Goal: Complete application form: Complete application form

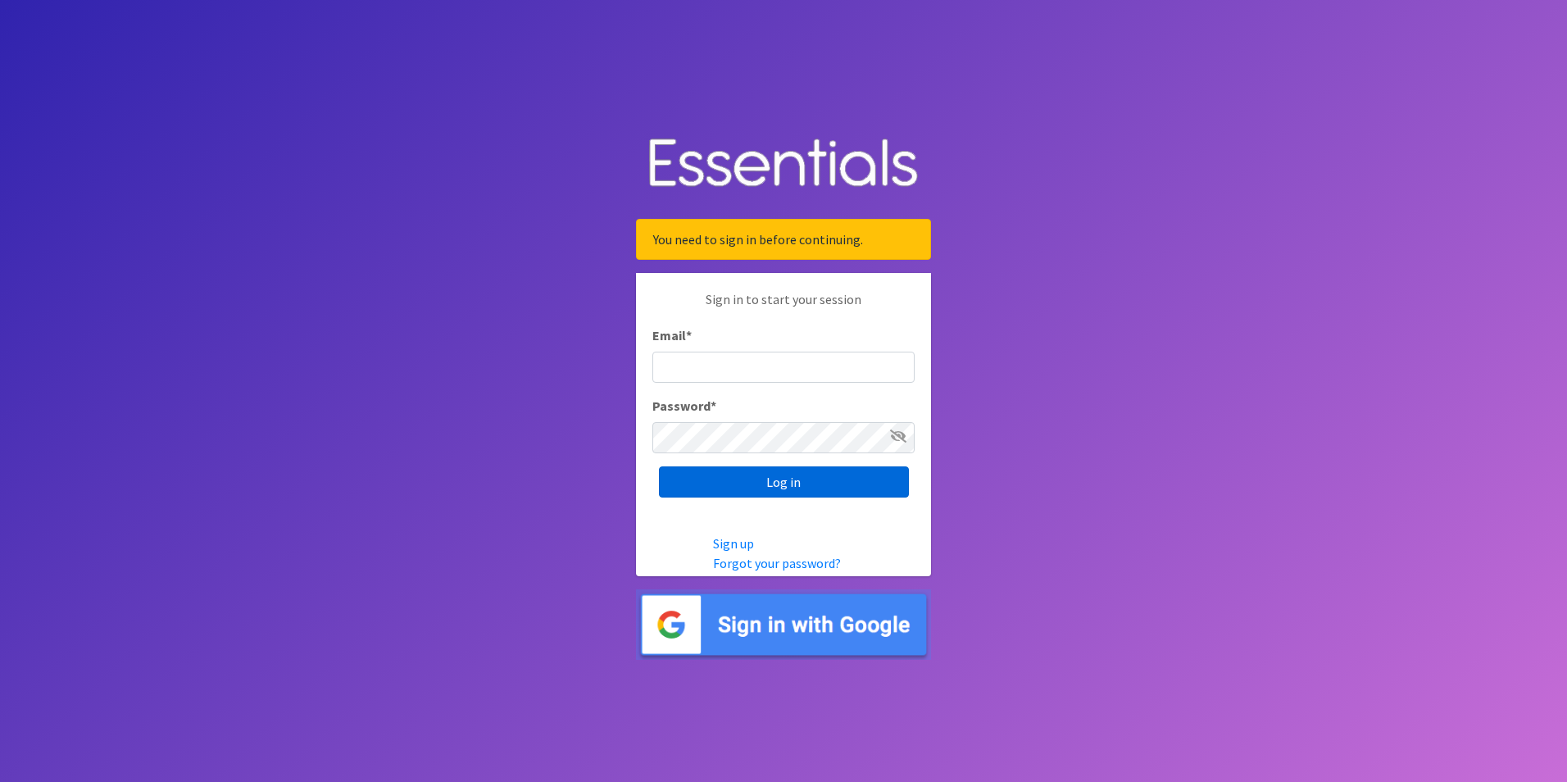
type input "[PERSON_NAME][EMAIL_ADDRESS][DOMAIN_NAME]"
click at [816, 492] on input "Log in" at bounding box center [784, 481] width 250 height 31
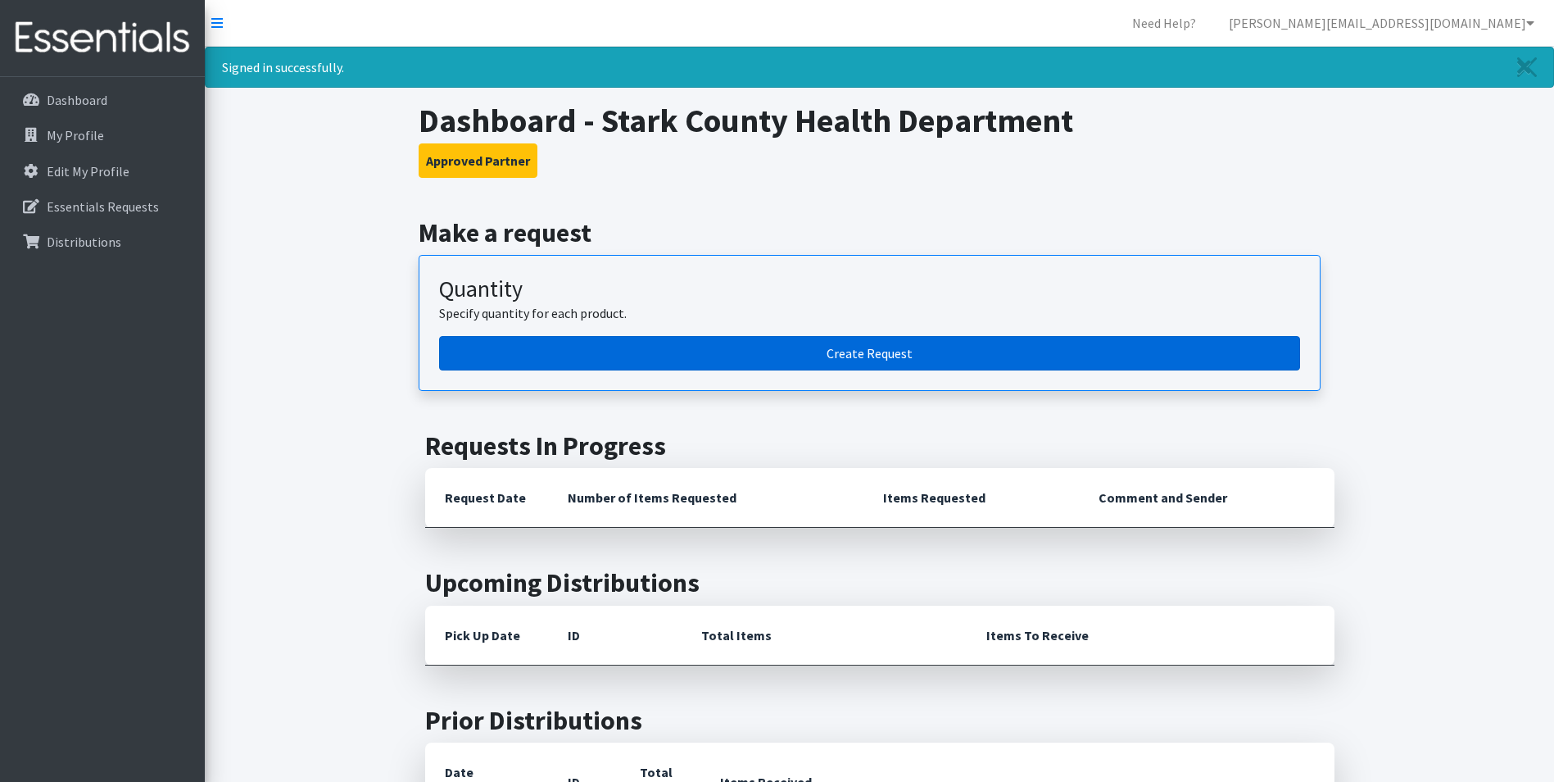
click at [868, 354] on link "Create Request" at bounding box center [869, 353] width 861 height 34
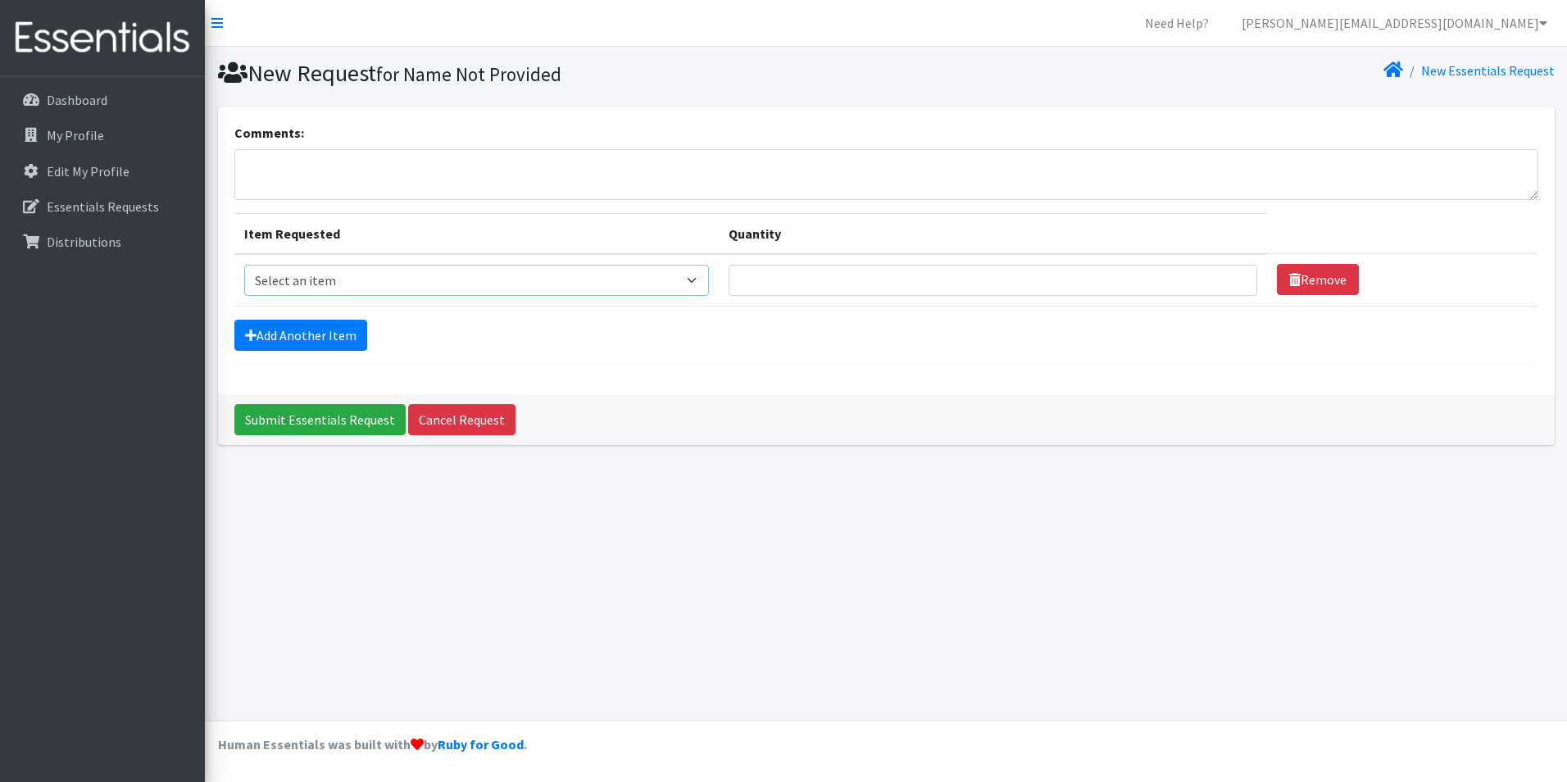
click at [710, 276] on select "Select an item Adult XXX Large Adult Large Adult XX Large Adult Medium Adult Sm…" at bounding box center [476, 280] width 465 height 31
select select "406"
click at [244, 265] on select "Select an item Adult XXX Large Adult Large Adult XX Large Adult Medium Adult Sm…" at bounding box center [476, 280] width 465 height 31
click at [792, 280] on input "Quantity" at bounding box center [992, 280] width 528 height 31
type input "200"
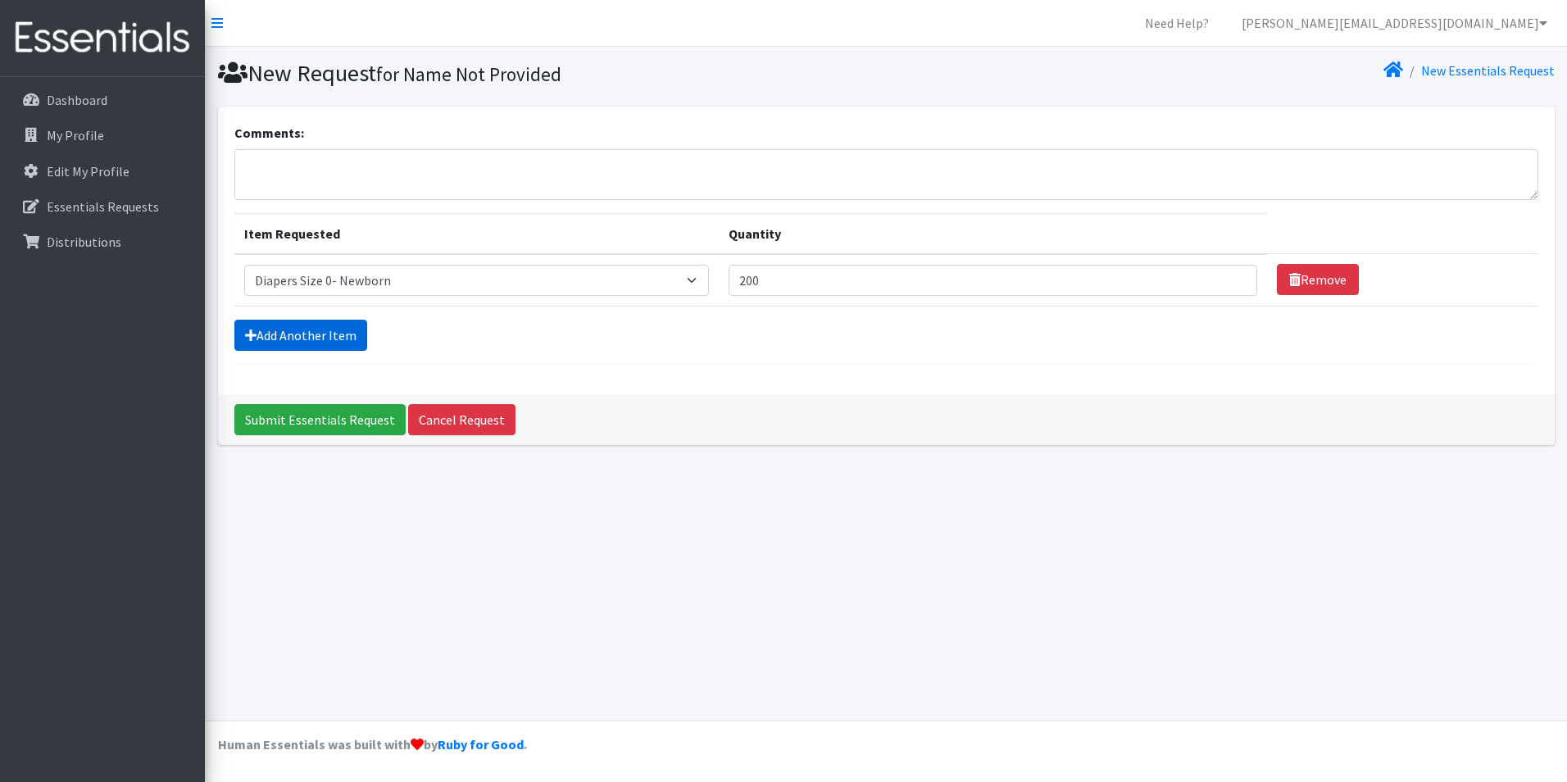
click at [326, 348] on link "Add Another Item" at bounding box center [300, 335] width 133 height 31
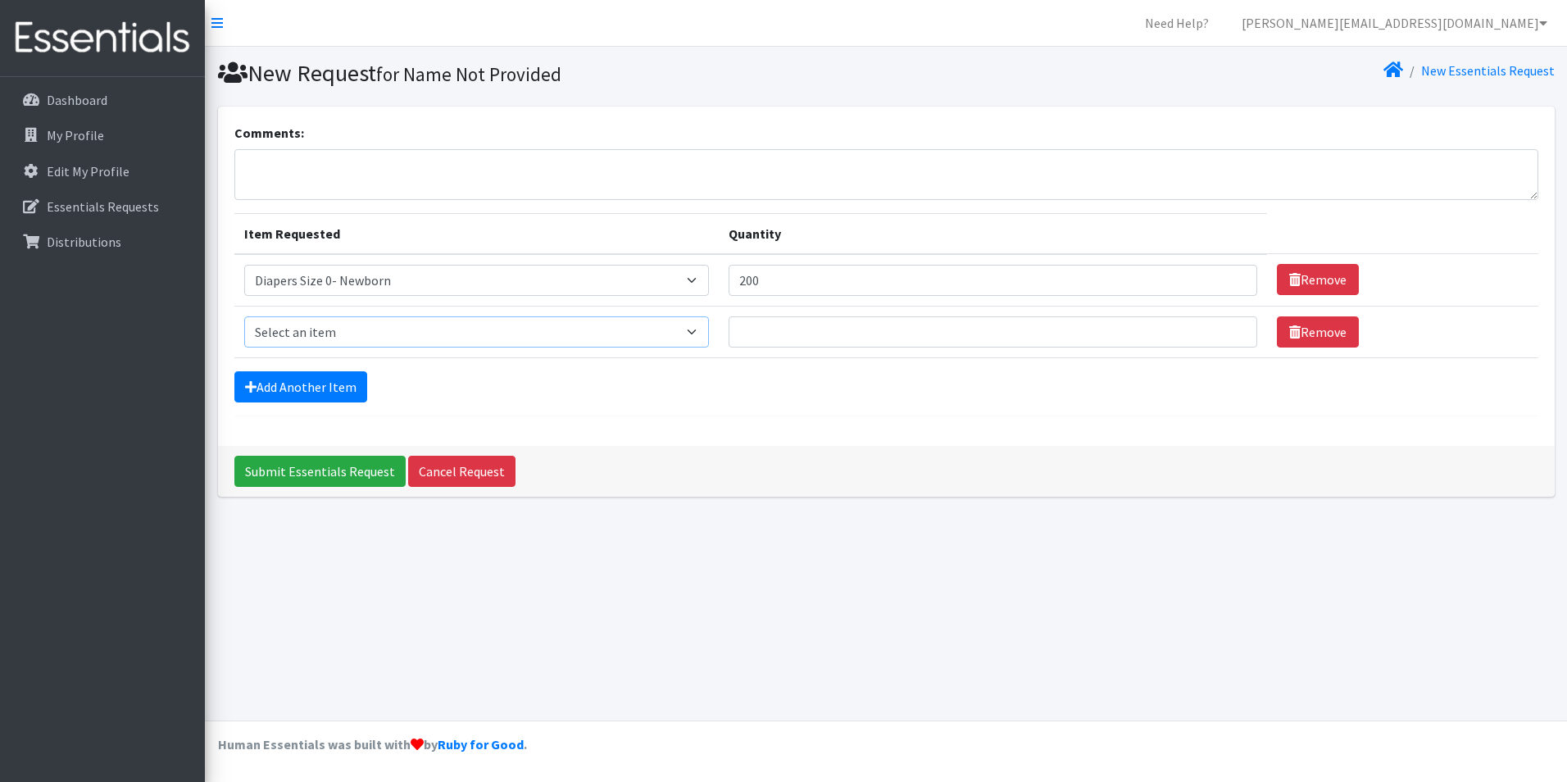
click at [456, 339] on select "Select an item Adult XXX Large Adult Large Adult XX Large Adult Medium Adult Sm…" at bounding box center [476, 331] width 465 height 31
select select "408"
click at [244, 316] on select "Select an item Adult XXX Large Adult Large Adult XX Large Adult Medium Adult Sm…" at bounding box center [476, 331] width 465 height 31
click at [775, 328] on input "Quantity" at bounding box center [992, 331] width 528 height 31
type input "250"
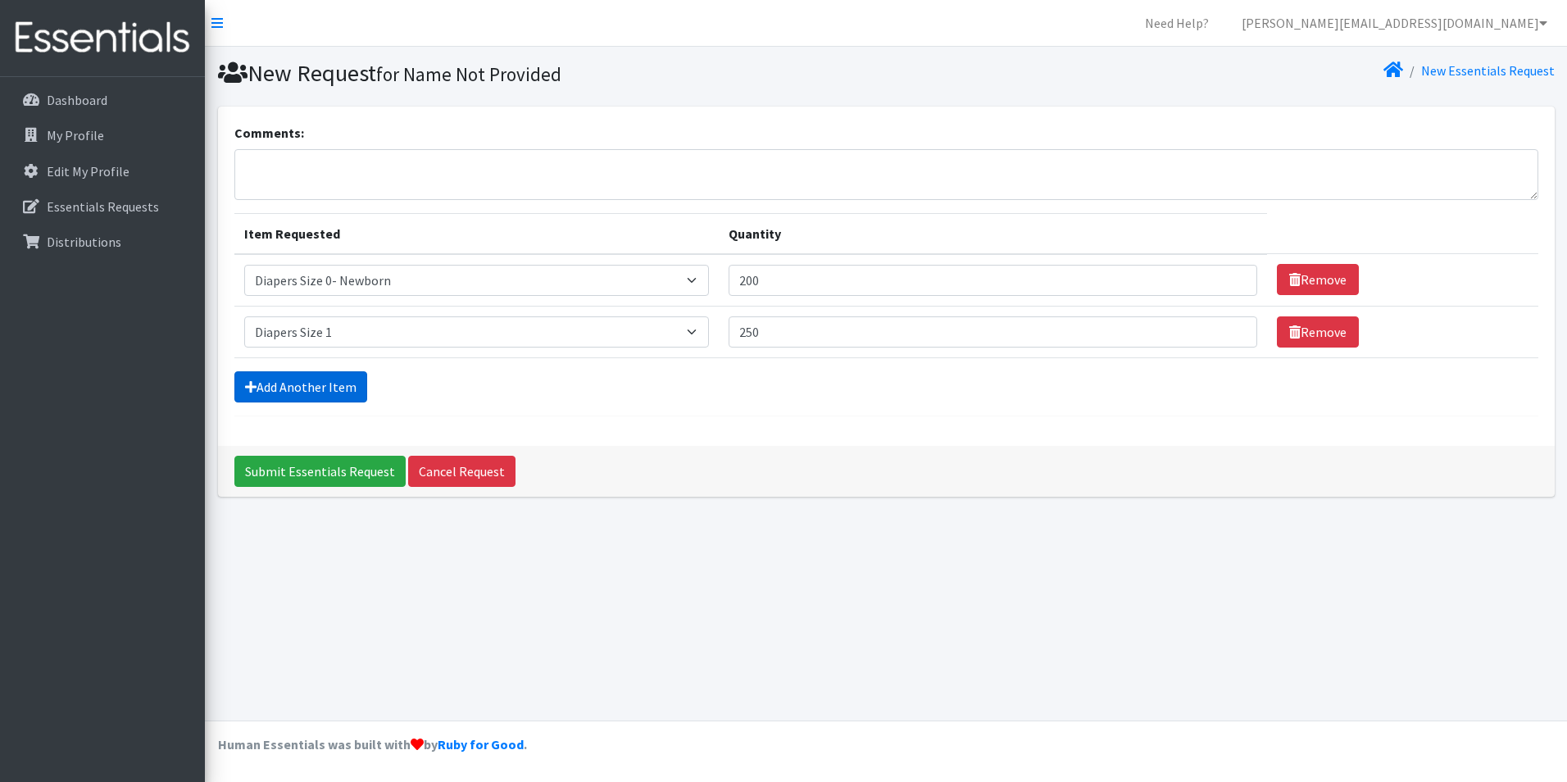
click at [298, 392] on link "Add Another Item" at bounding box center [300, 386] width 133 height 31
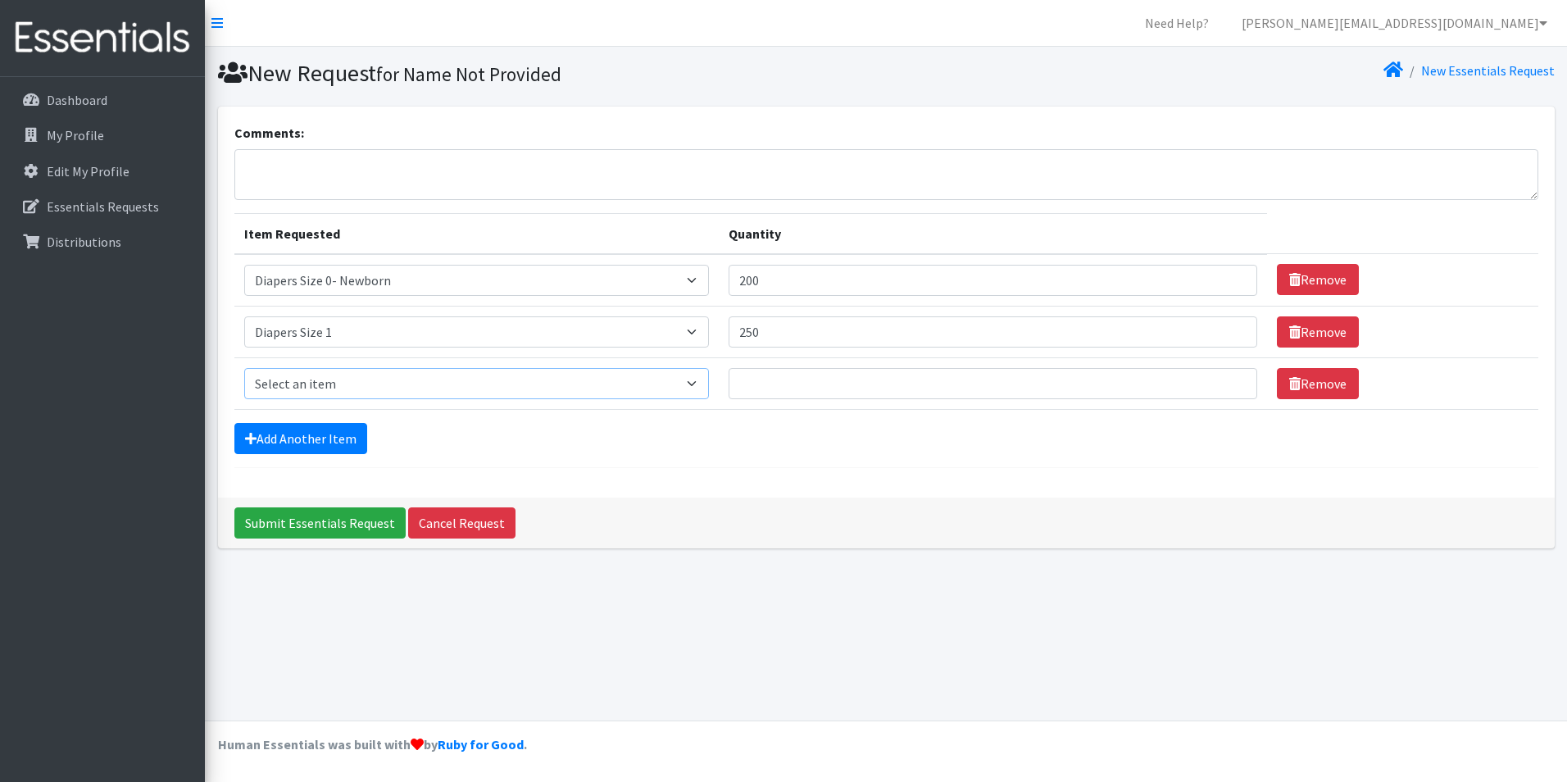
click at [327, 388] on select "Select an item Adult XXX Large Adult Large Adult XX Large Adult Medium Adult Sm…" at bounding box center [476, 383] width 465 height 31
select select "426"
click at [244, 368] on select "Select an item Adult XXX Large Adult Large Adult XX Large Adult Medium Adult Sm…" at bounding box center [476, 383] width 465 height 31
click at [758, 383] on input "Quantity" at bounding box center [992, 383] width 528 height 31
type input "100"
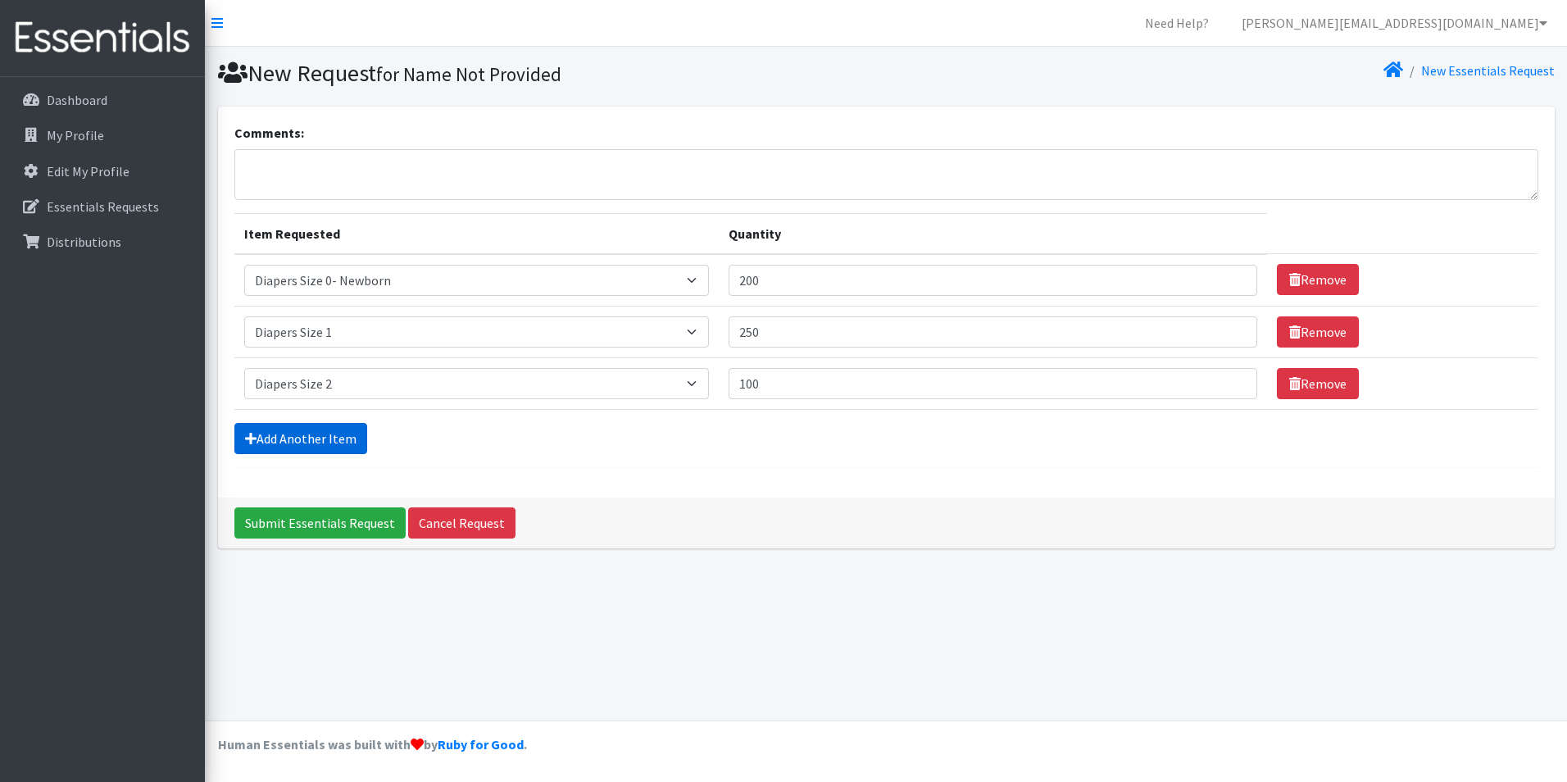
click at [276, 433] on link "Add Another Item" at bounding box center [300, 438] width 133 height 31
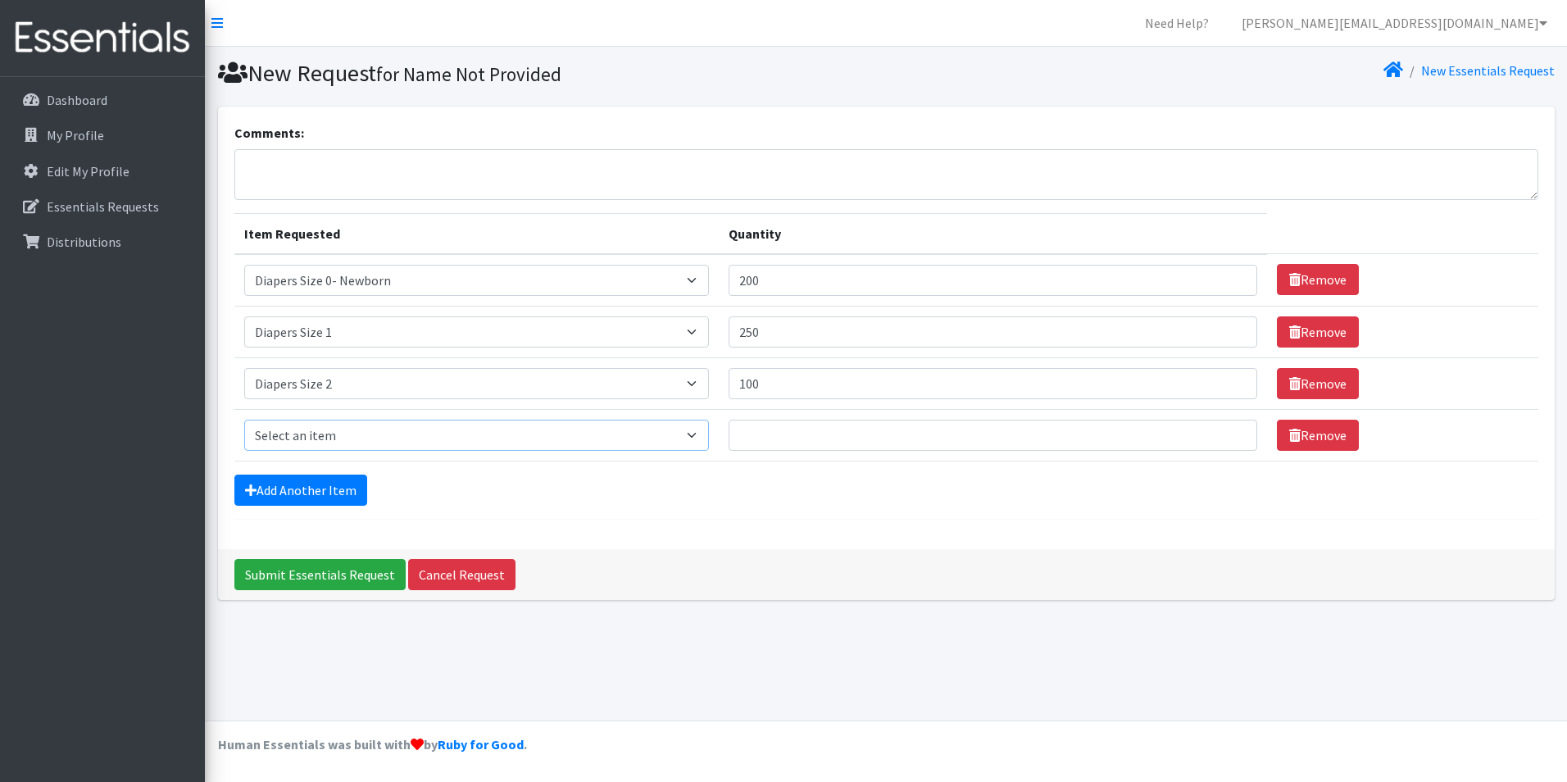
click at [422, 429] on select "Select an item Adult XXX Large Adult Large Adult XX Large Adult Medium Adult Sm…" at bounding box center [476, 435] width 465 height 31
click at [772, 431] on input "Quantity" at bounding box center [992, 435] width 528 height 31
type input "100"
click at [468, 452] on td "Item Requested Select an item Adult XXX Large Adult Large Adult XX Large Adult …" at bounding box center [476, 435] width 485 height 52
click at [470, 435] on select "Select an item Adult XXX Large Adult Large Adult XX Large Adult Medium Adult Sm…" at bounding box center [476, 435] width 465 height 31
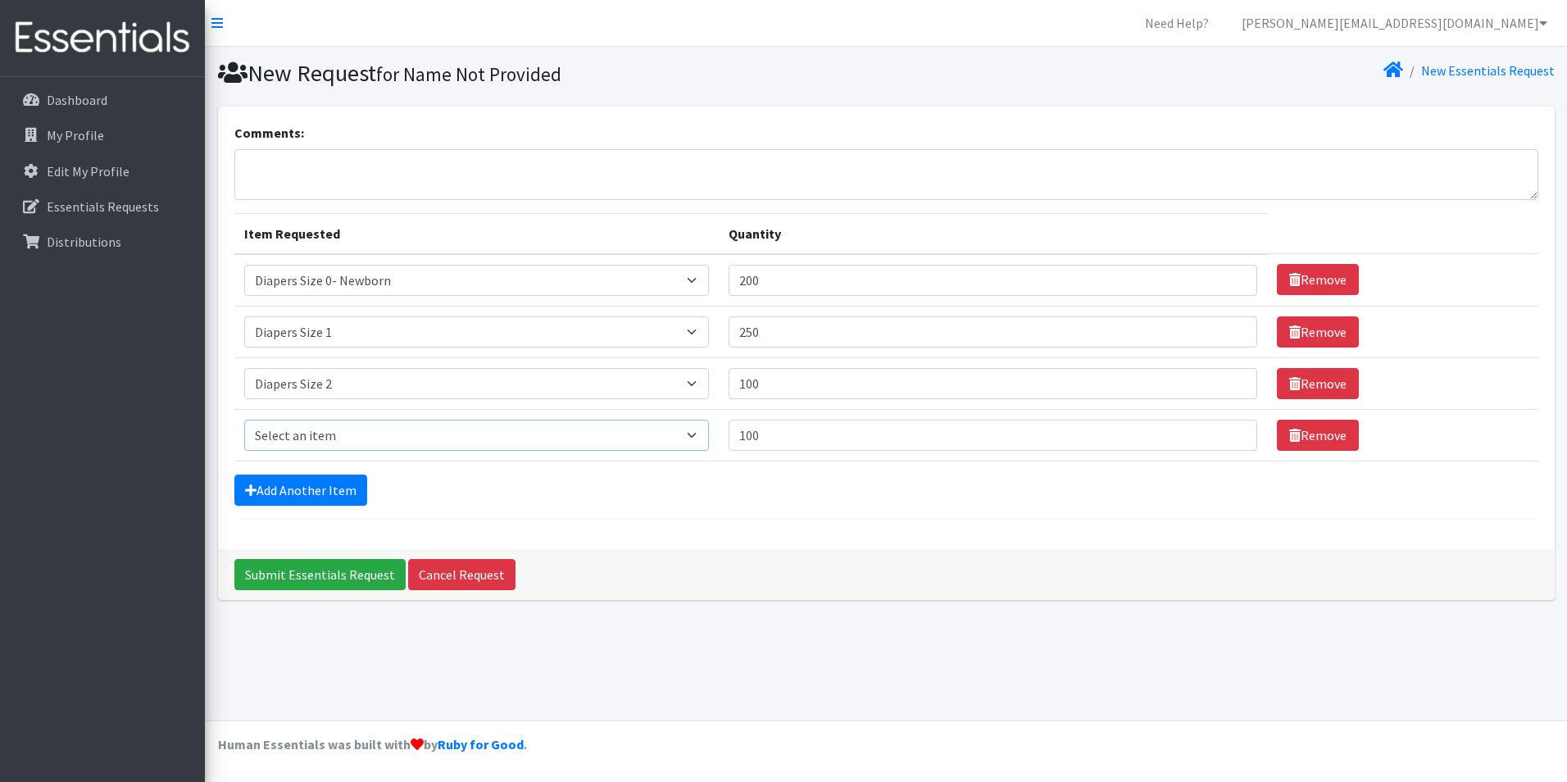
select select "428"
click at [244, 420] on select "Select an item Adult XXX Large Adult Large Adult XX Large Adult Medium Adult Sm…" at bounding box center [476, 435] width 465 height 31
click at [309, 499] on link "Add Another Item" at bounding box center [300, 489] width 133 height 31
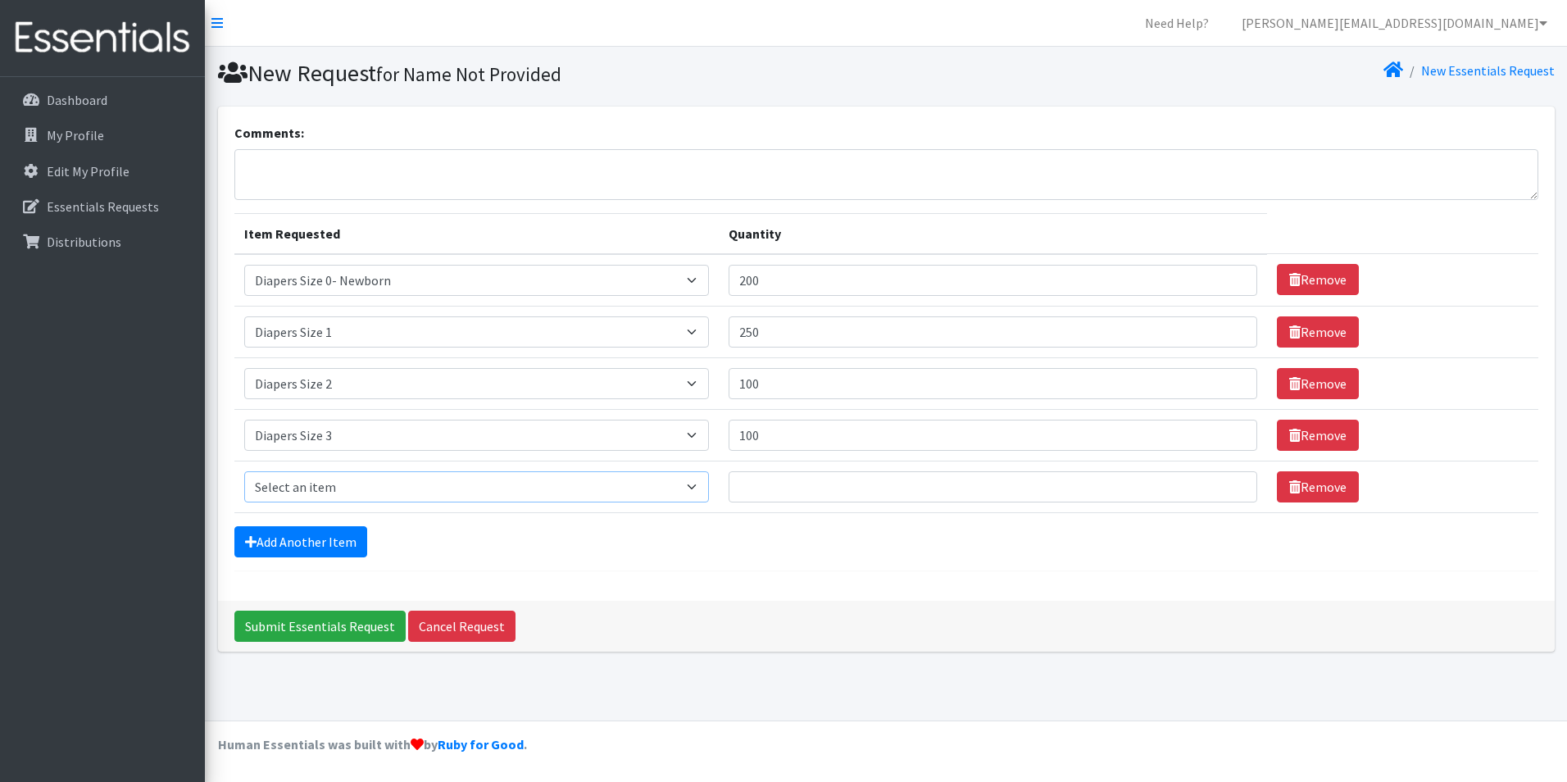
click at [334, 481] on select "Select an item Adult XXX Large Adult Large Adult XX Large Adult Medium Adult Sm…" at bounding box center [476, 486] width 465 height 31
select select "414"
click at [244, 471] on select "Select an item Adult XXX Large Adult Large Adult XX Large Adult Medium Adult Sm…" at bounding box center [476, 486] width 465 height 31
click at [781, 494] on input "Quantity" at bounding box center [992, 486] width 528 height 31
type input "200"
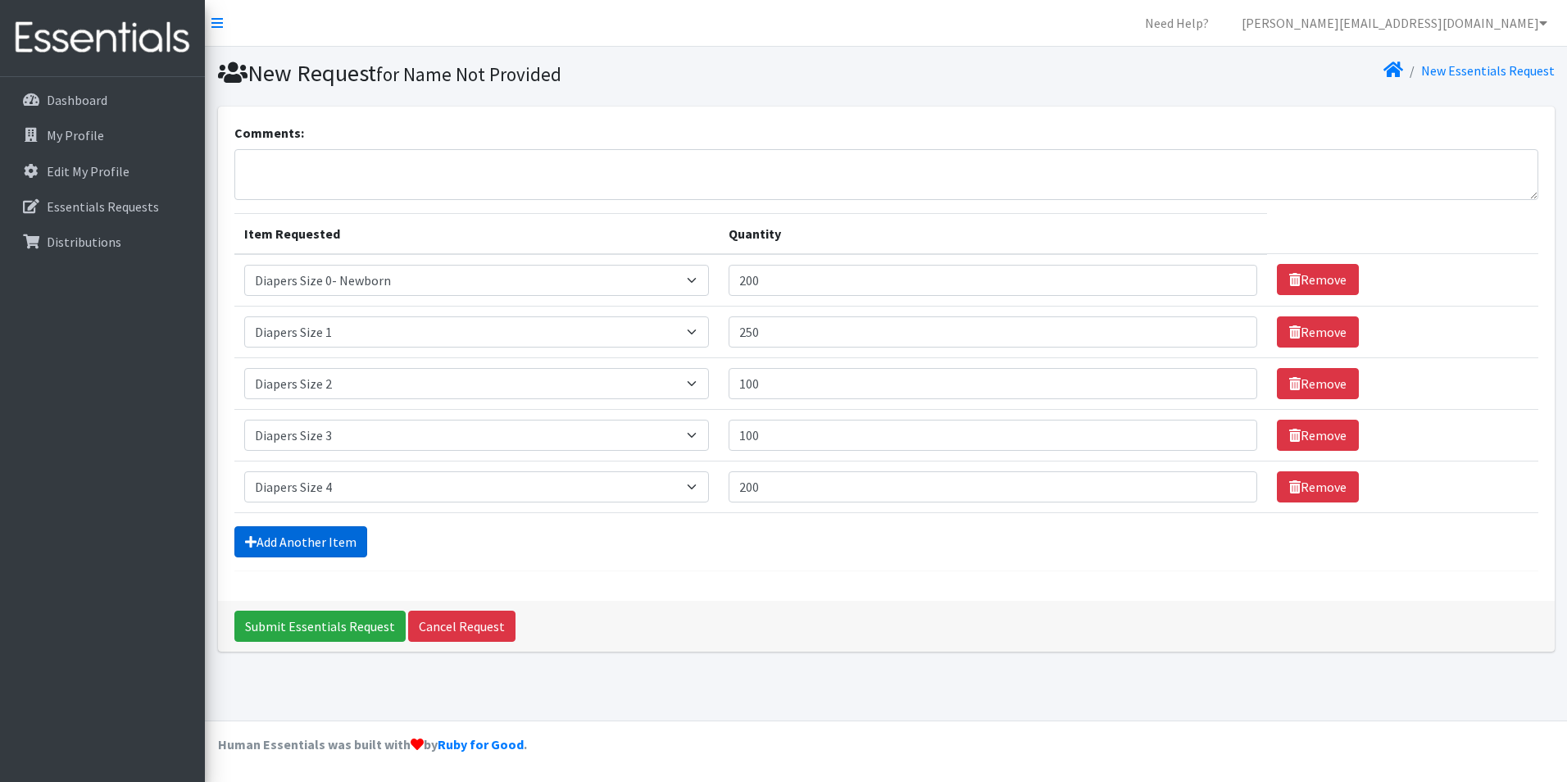
click at [340, 540] on link "Add Another Item" at bounding box center [300, 541] width 133 height 31
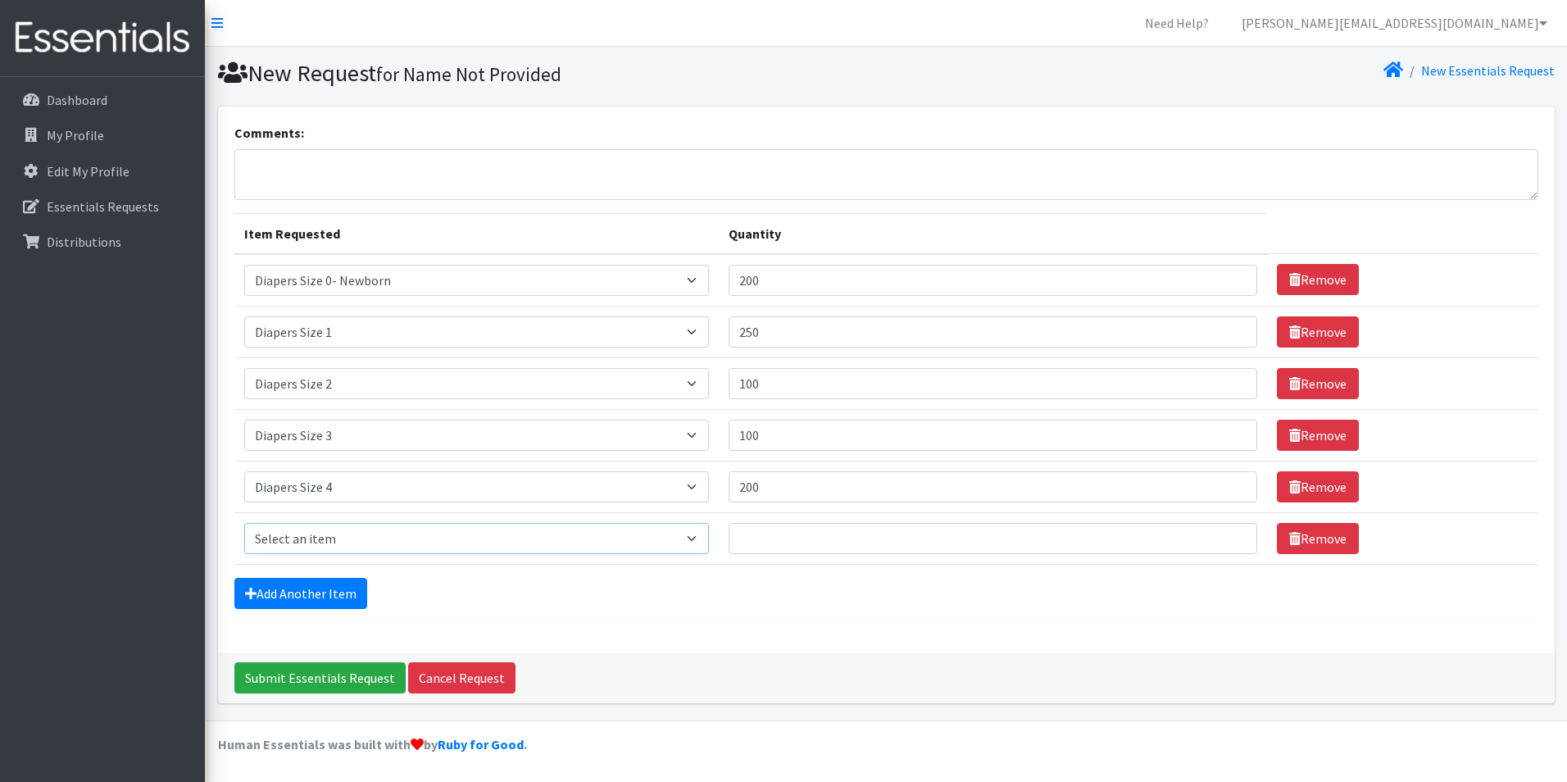
click at [439, 534] on select "Select an item Adult XXX Large Adult Large Adult XX Large Adult Medium Adult Sm…" at bounding box center [476, 538] width 465 height 31
select select "415"
click at [244, 523] on select "Select an item Adult XXX Large Adult Large Adult XX Large Adult Medium Adult Sm…" at bounding box center [476, 538] width 465 height 31
click at [851, 549] on input "Quantity" at bounding box center [992, 538] width 528 height 31
type input "500"
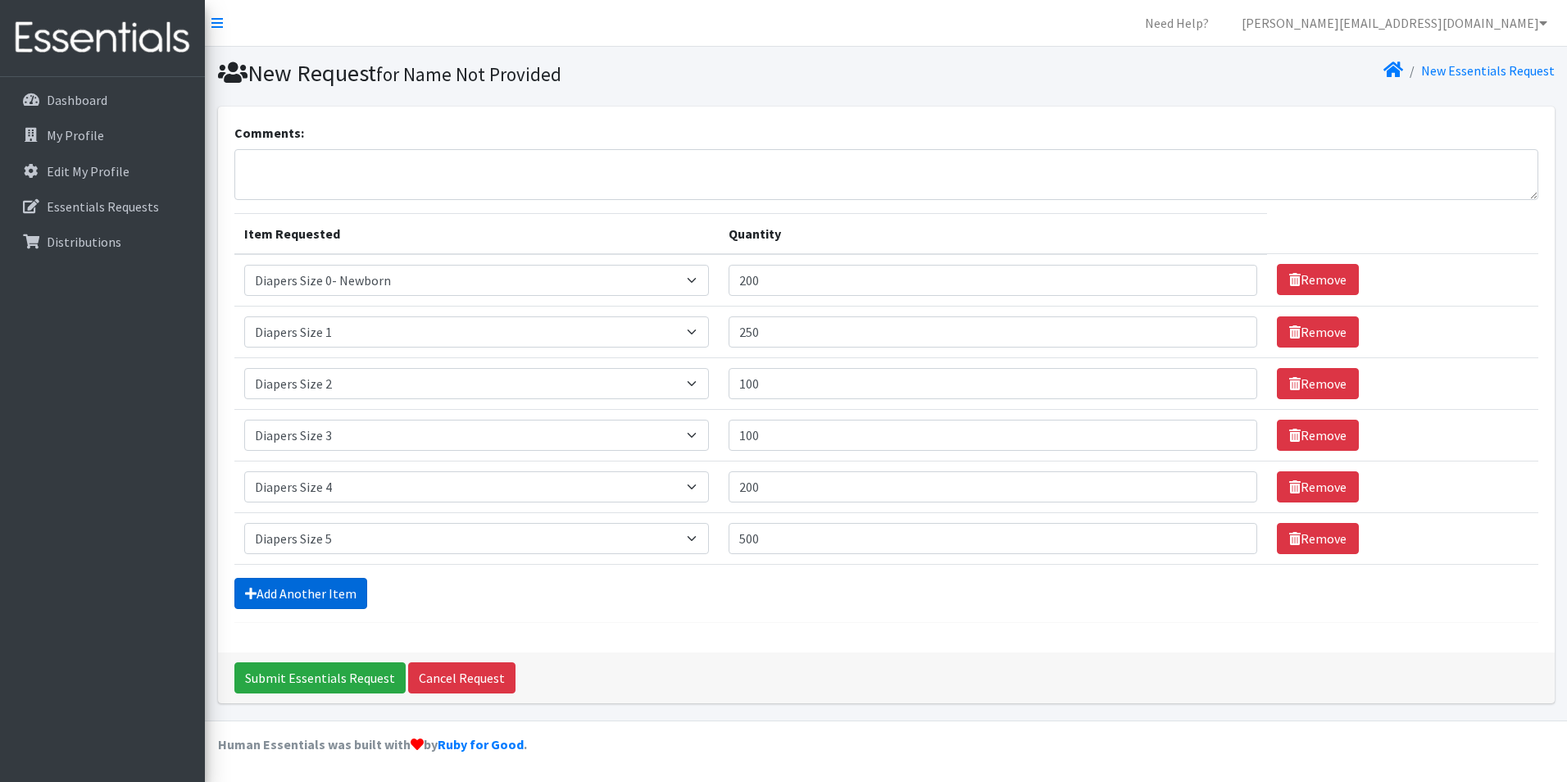
click at [273, 586] on link "Add Another Item" at bounding box center [300, 593] width 133 height 31
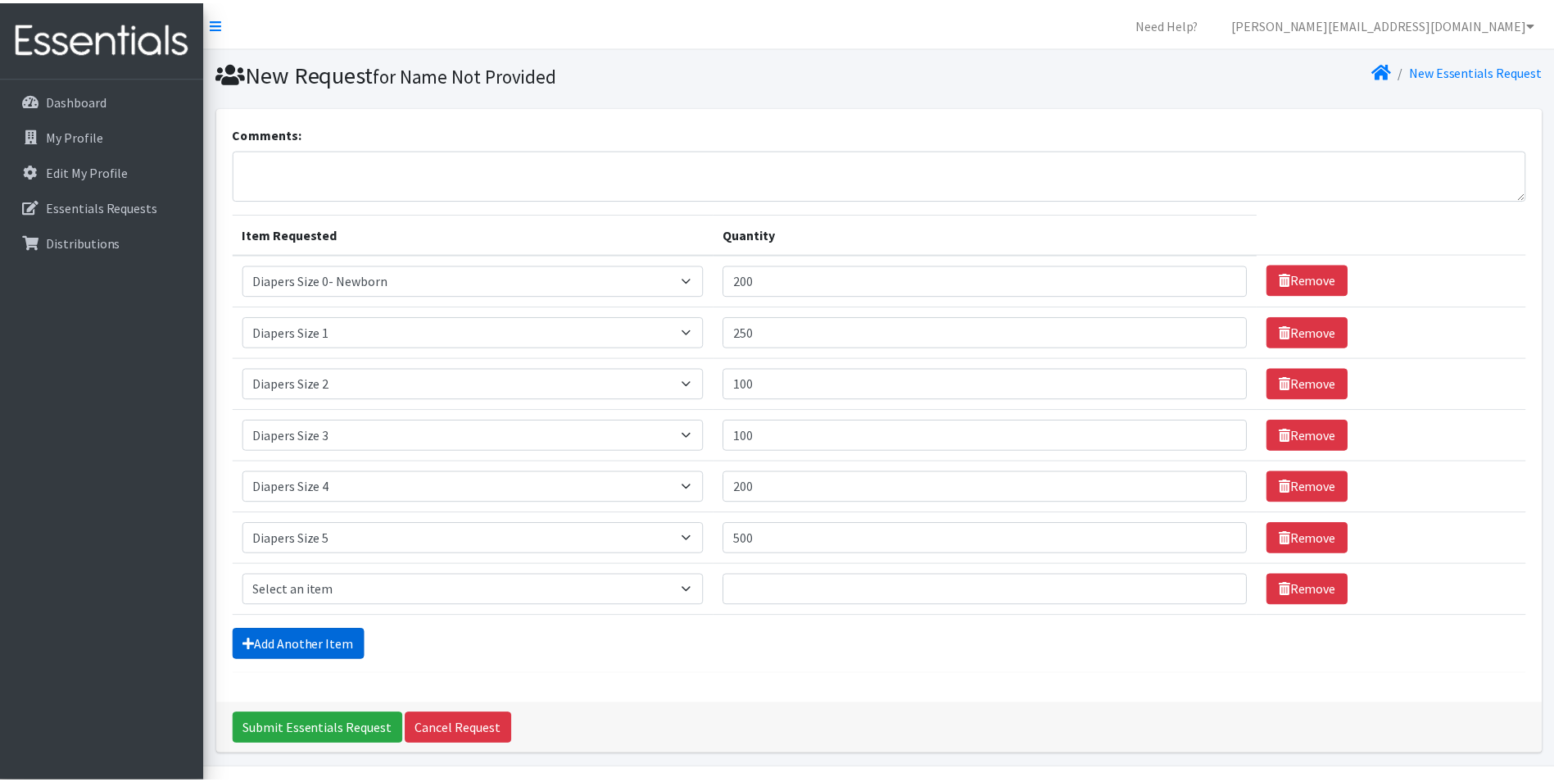
scroll to position [48, 0]
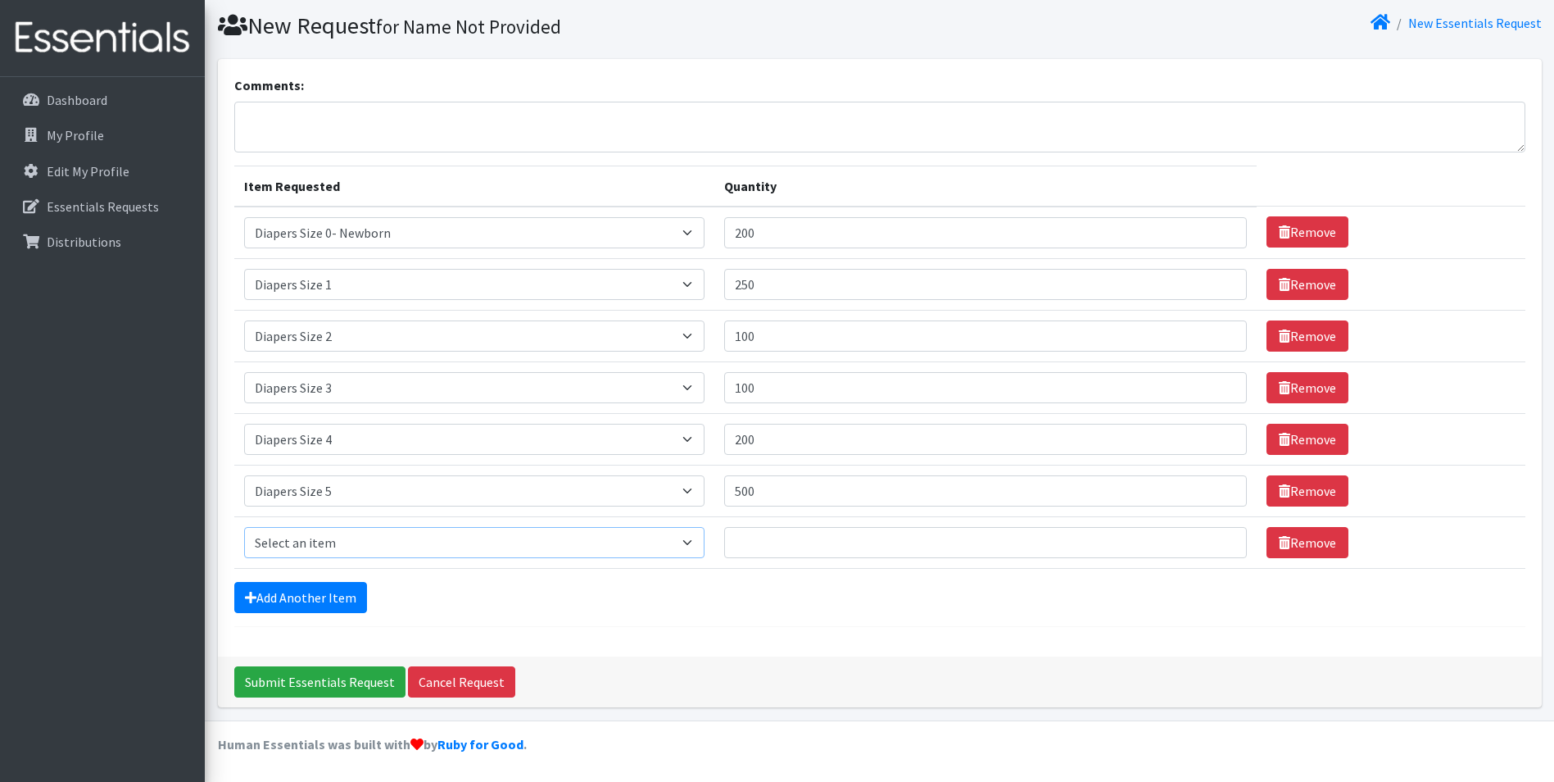
click at [625, 531] on select "Select an item Adult XXX Large Adult Large Adult XX Large Adult Medium Adult Sm…" at bounding box center [474, 542] width 460 height 31
select select "417"
click at [244, 527] on select "Select an item Adult XXX Large Adult Large Adult XX Large Adult Medium Adult Sm…" at bounding box center [474, 542] width 460 height 31
click at [774, 545] on input "Quantity" at bounding box center [986, 542] width 524 height 31
type input "300"
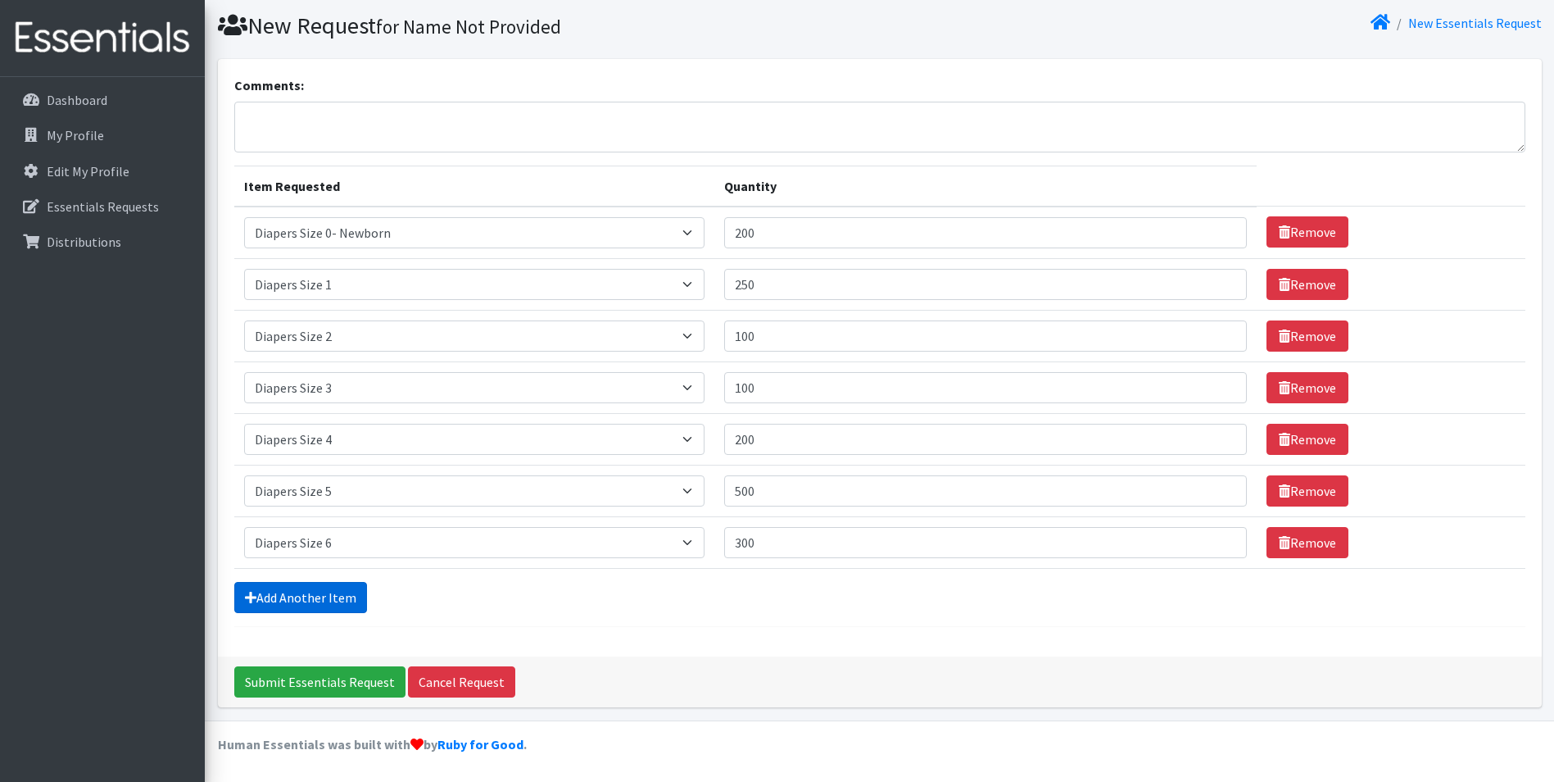
click at [297, 603] on link "Add Another Item" at bounding box center [300, 597] width 133 height 31
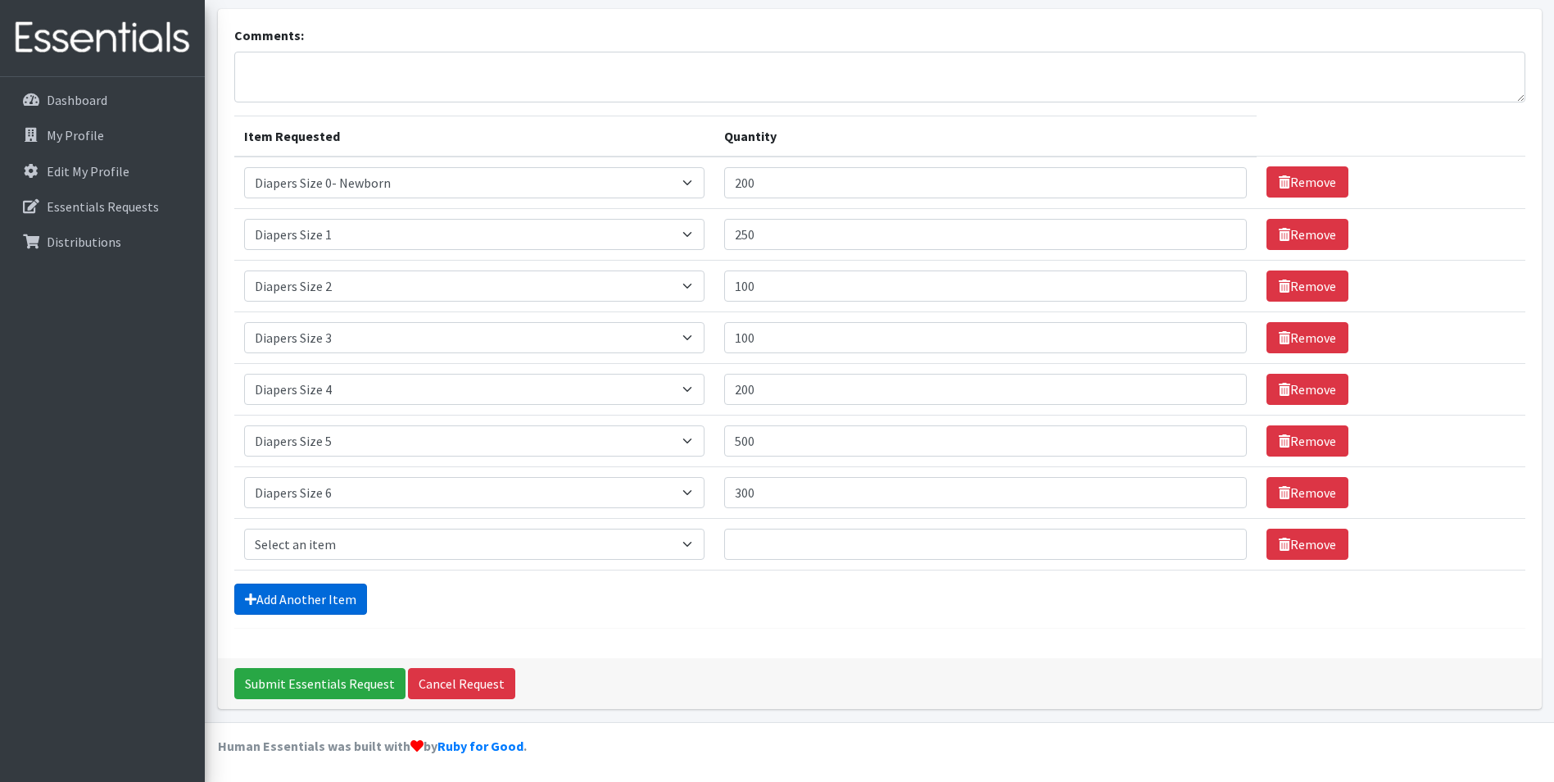
scroll to position [99, 0]
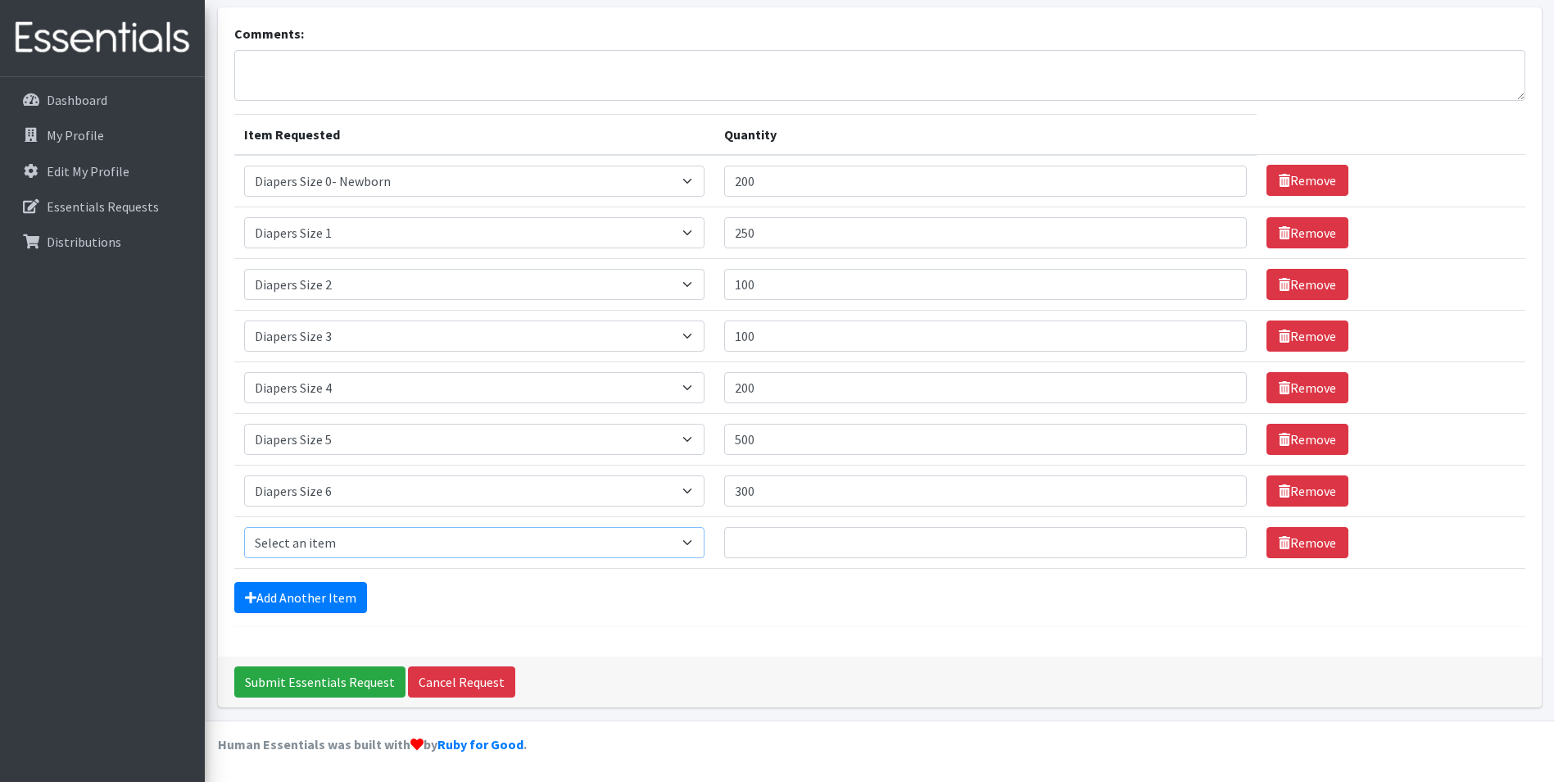
click at [404, 545] on select "Select an item Adult XXX Large Adult Large Adult XX Large Adult Medium Adult Sm…" at bounding box center [474, 542] width 460 height 31
select select "4739"
click at [244, 527] on select "Select an item Adult XXX Large Adult Large Adult XX Large Adult Medium Adult Sm…" at bounding box center [474, 542] width 460 height 31
click at [823, 544] on input "Quantity" at bounding box center [986, 542] width 524 height 31
type input "300"
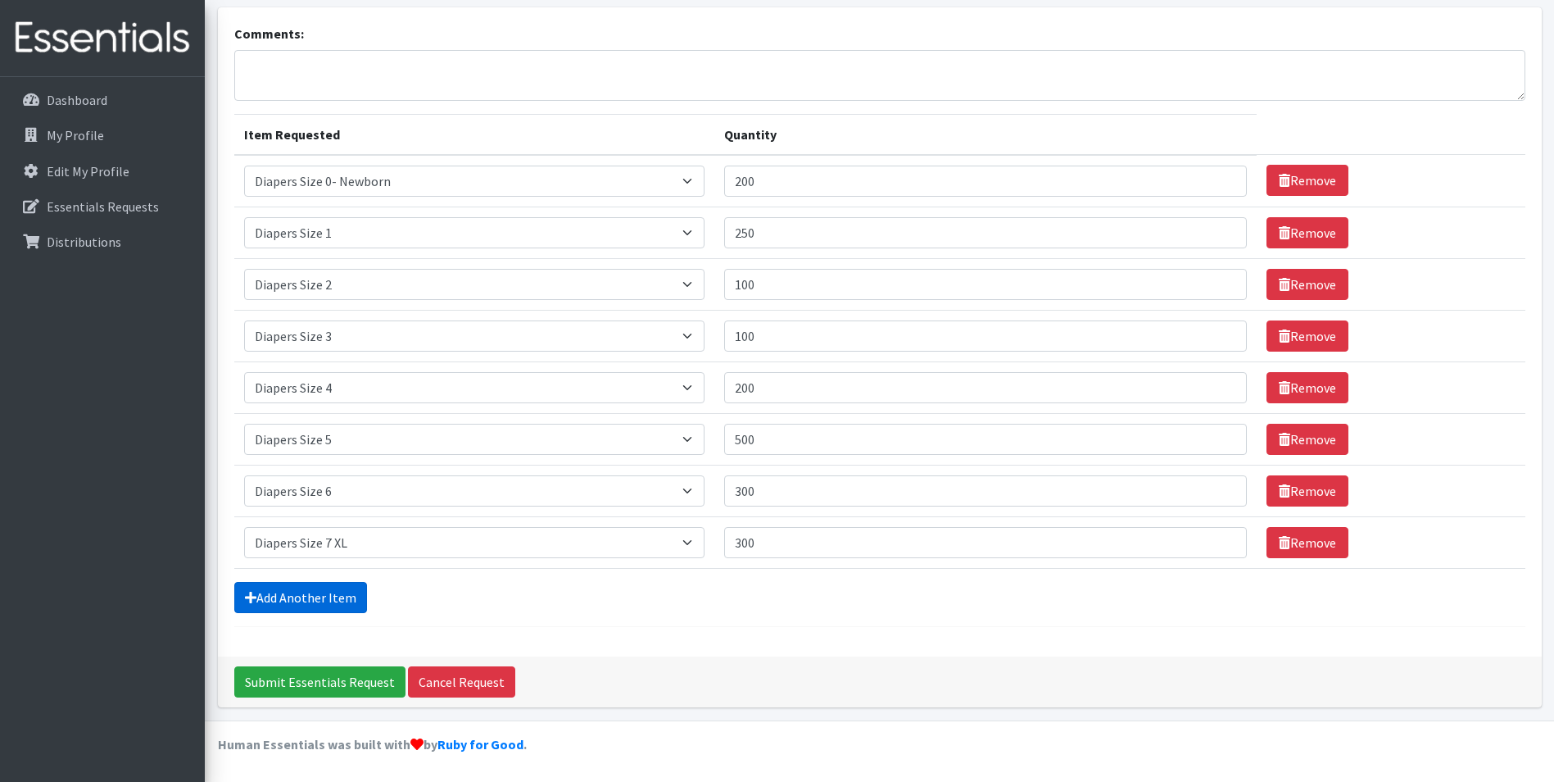
click at [338, 605] on link "Add Another Item" at bounding box center [300, 597] width 133 height 31
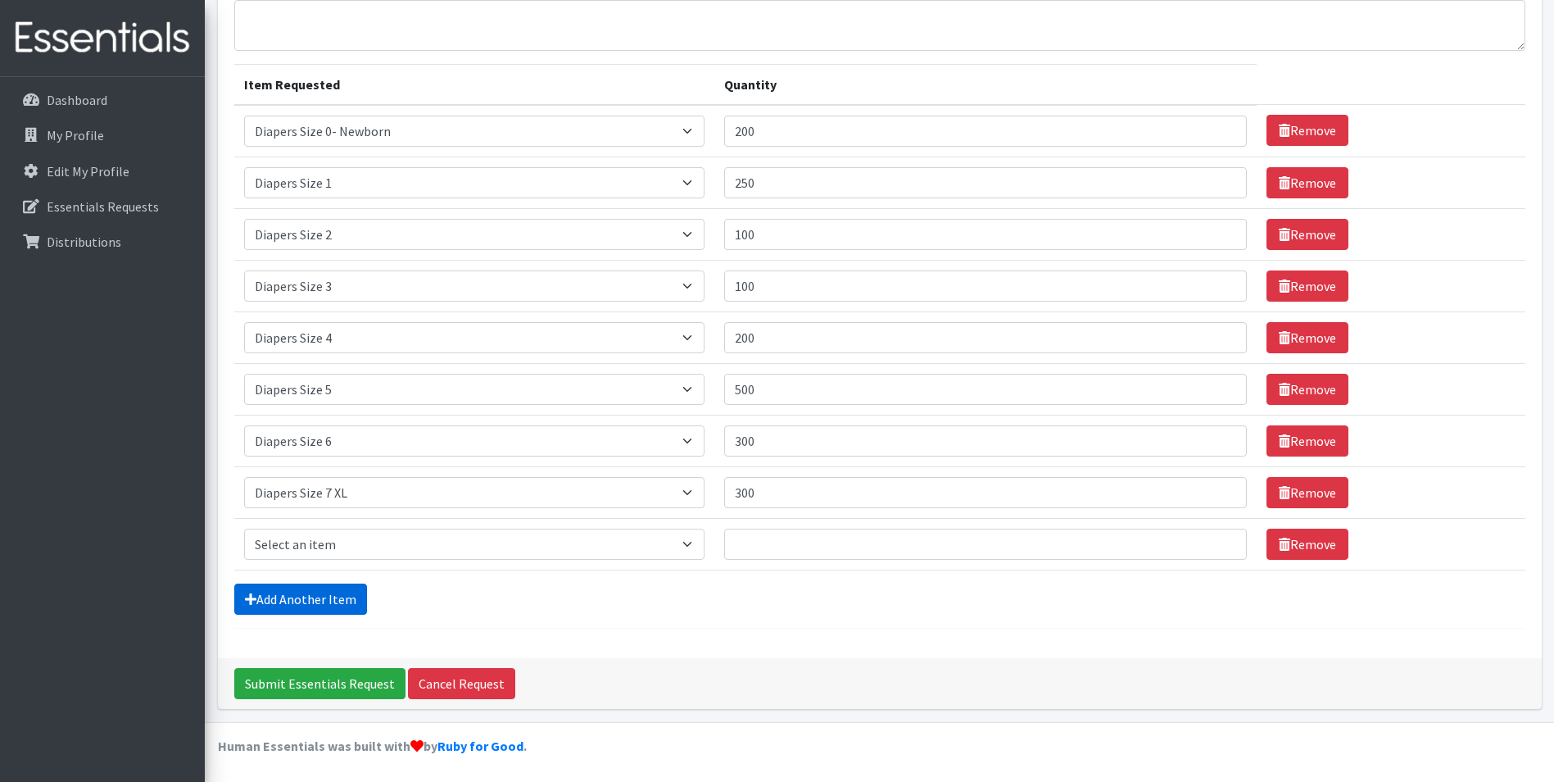
scroll to position [151, 0]
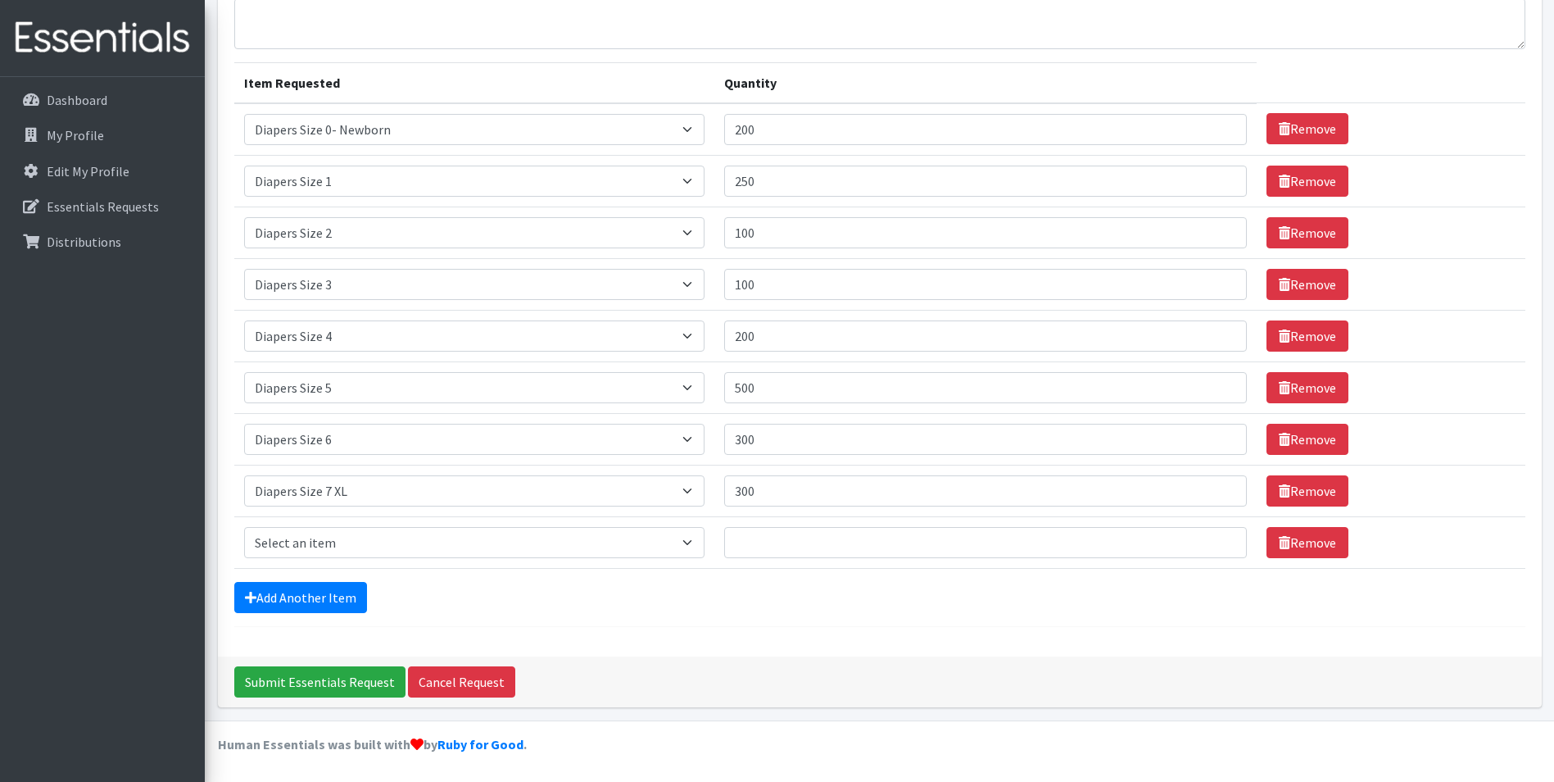
click at [442, 559] on td "Item Requested Select an item Adult XXX Large Adult Large Adult XX Large Adult …" at bounding box center [474, 542] width 480 height 52
click at [457, 545] on select "Select an item Adult XXX Large Adult Large Adult XX Large Adult Medium Adult Sm…" at bounding box center [474, 542] width 460 height 31
select select "2925"
click at [244, 527] on select "Select an item Adult XXX Large Adult Large Adult XX Large Adult Medium Adult Sm…" at bounding box center [474, 542] width 460 height 31
click at [772, 542] on input "Quantity" at bounding box center [986, 542] width 524 height 31
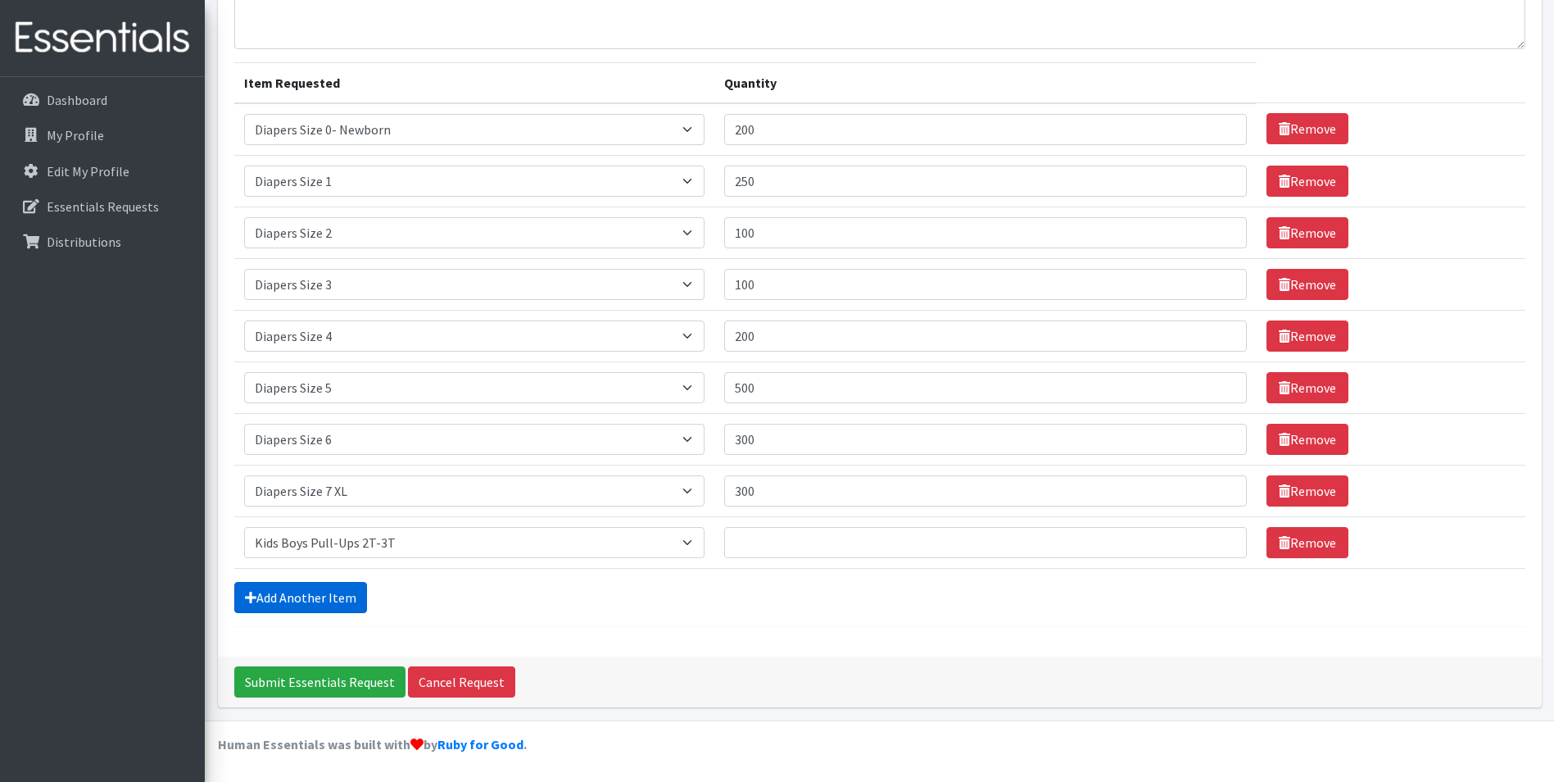
click at [303, 596] on link "Add Another Item" at bounding box center [300, 597] width 133 height 31
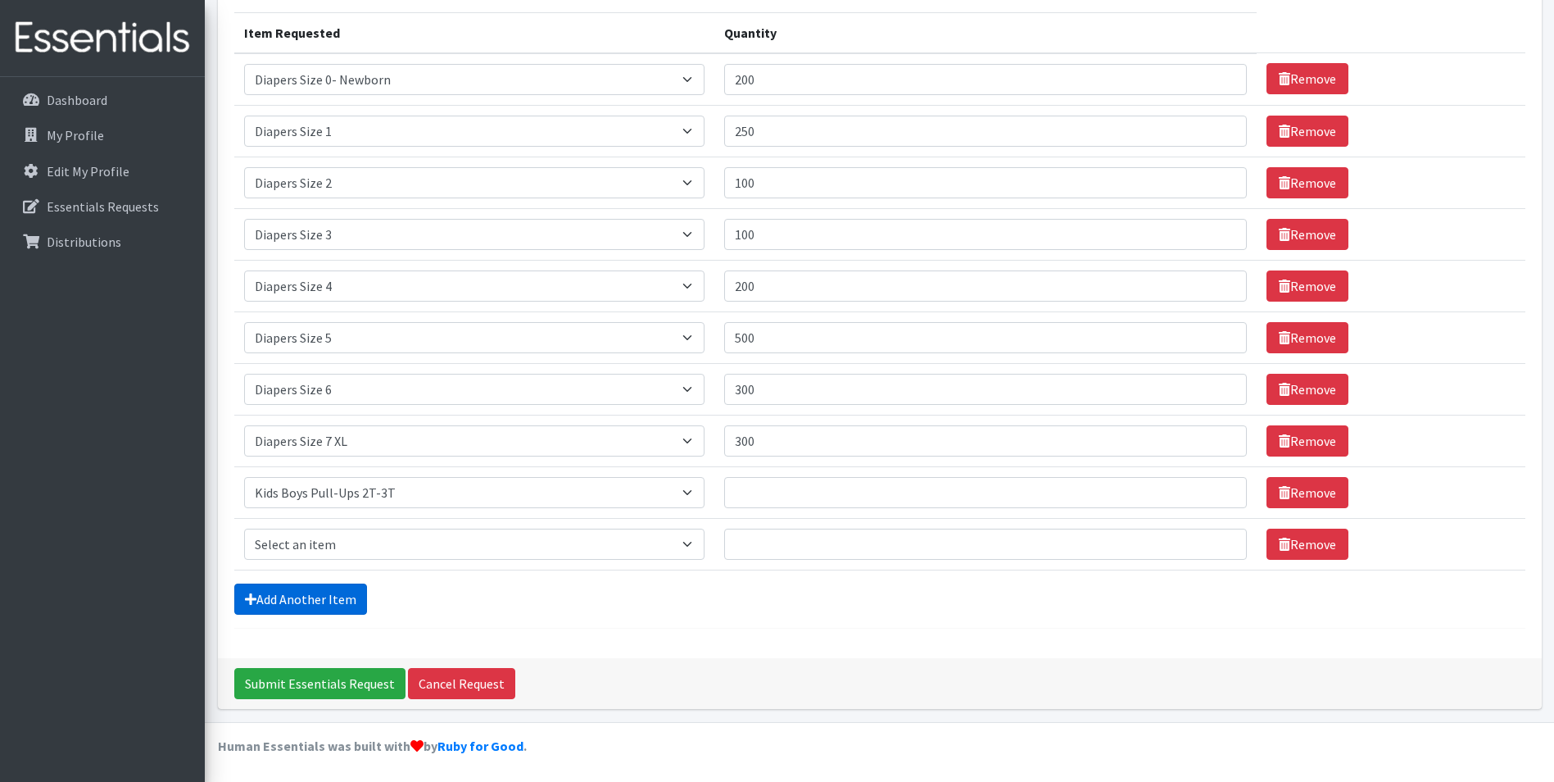
scroll to position [202, 0]
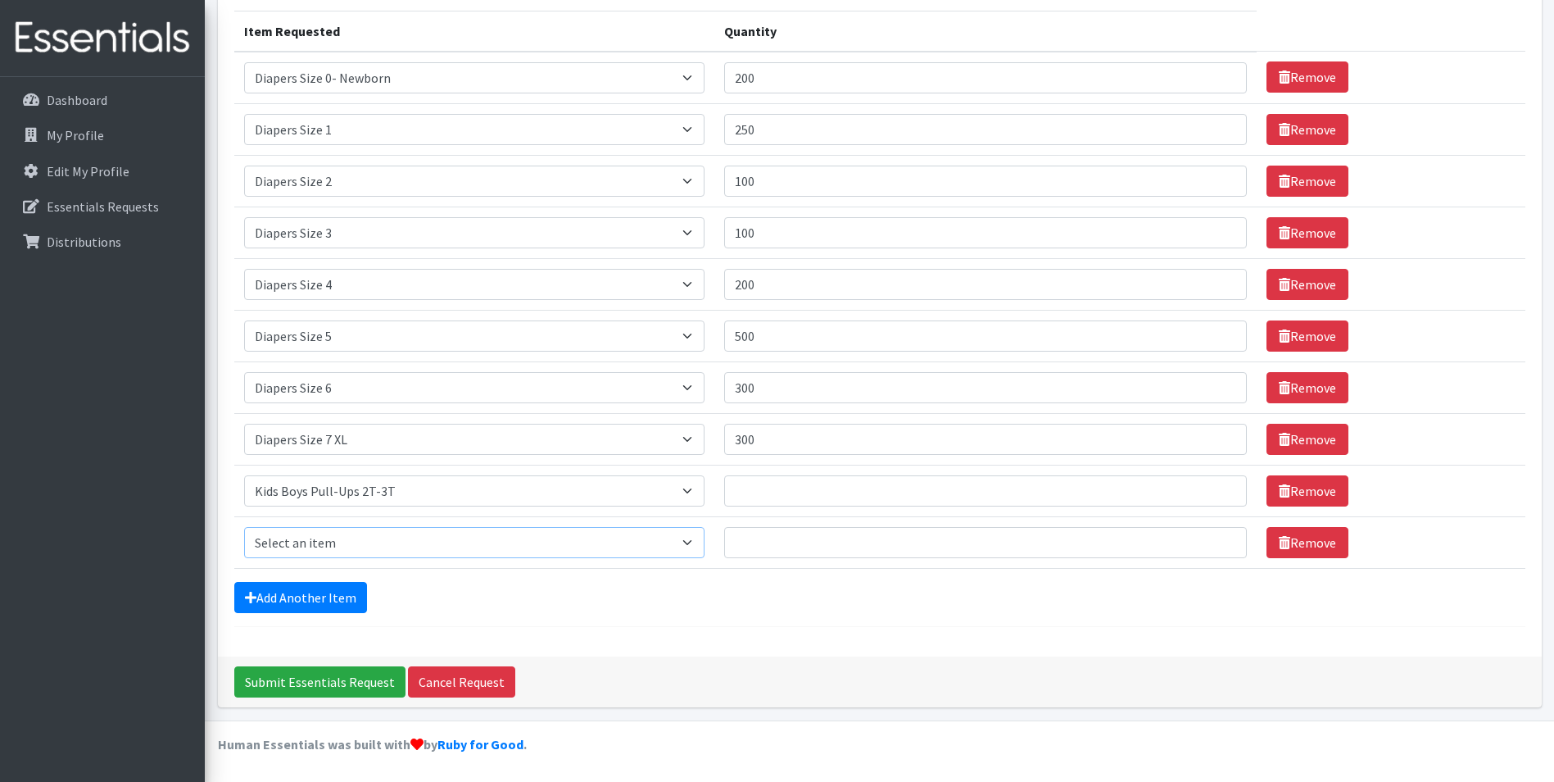
click at [417, 548] on select "Select an item Adult XXX Large Adult Large Adult XX Large Adult Medium Adult Sm…" at bounding box center [474, 542] width 460 height 31
select select "2924"
click at [244, 527] on select "Select an item Adult XXX Large Adult Large Adult XX Large Adult Medium Adult Sm…" at bounding box center [474, 542] width 460 height 31
click at [309, 587] on link "Add Another Item" at bounding box center [300, 597] width 133 height 31
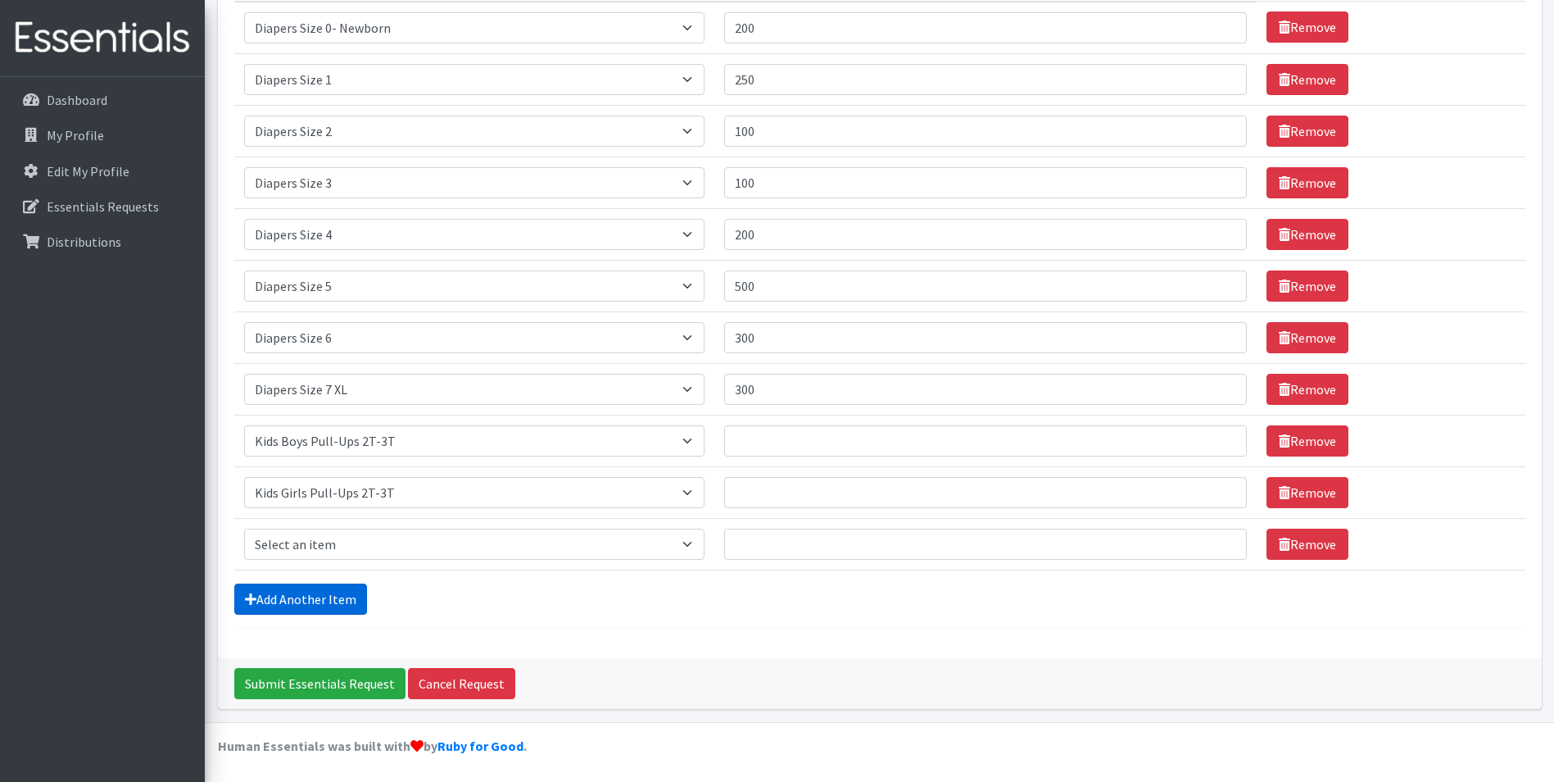
scroll to position [254, 0]
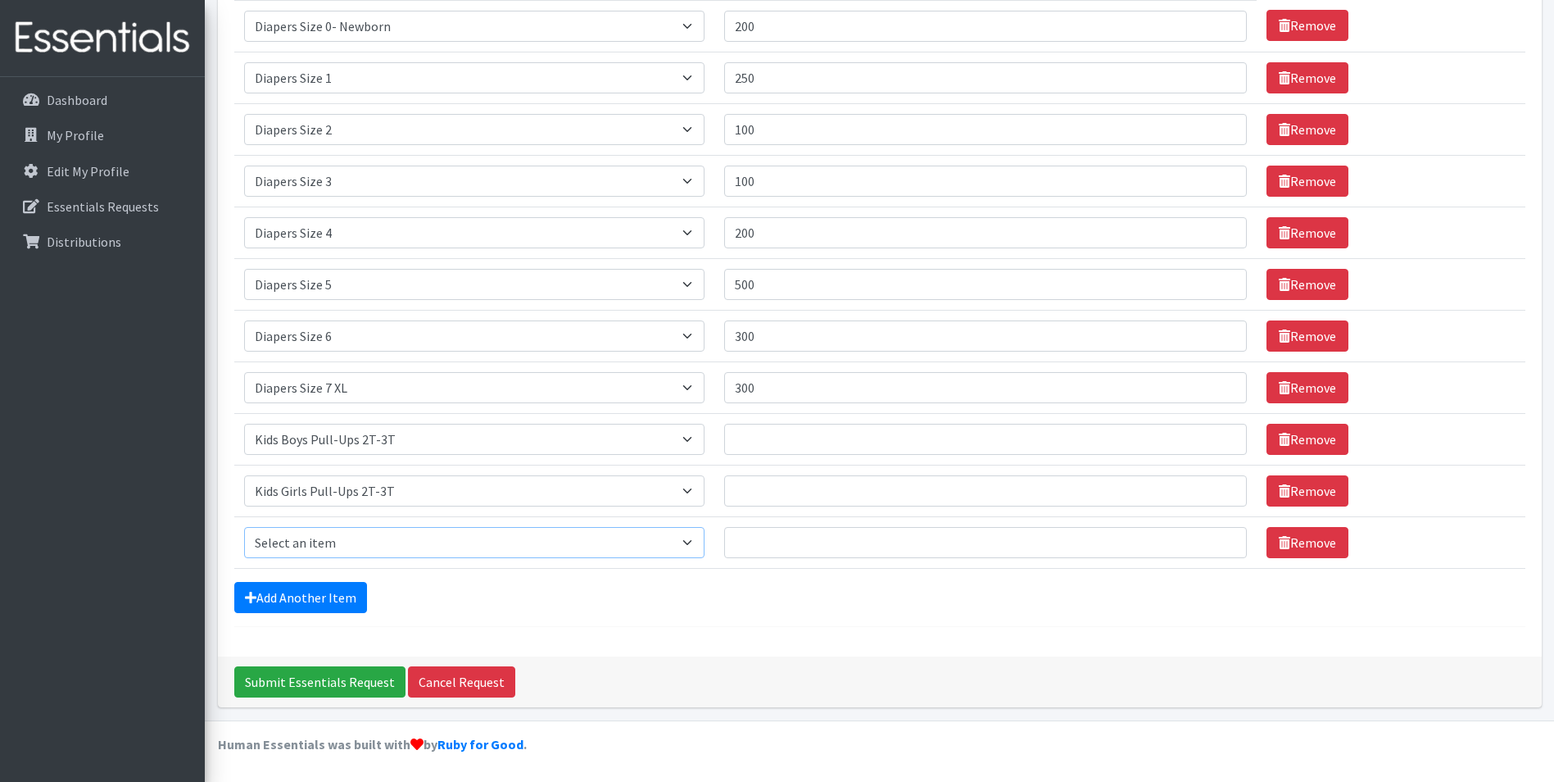
click at [432, 546] on select "Select an item Adult XXX Large Adult Large Adult XX Large Adult Medium Adult Sm…" at bounding box center [474, 542] width 460 height 31
select select "2927"
click at [244, 527] on select "Select an item Adult XXX Large Adult Large Adult XX Large Adult Medium Adult Sm…" at bounding box center [474, 542] width 460 height 31
click at [318, 602] on link "Add Another Item" at bounding box center [300, 597] width 133 height 31
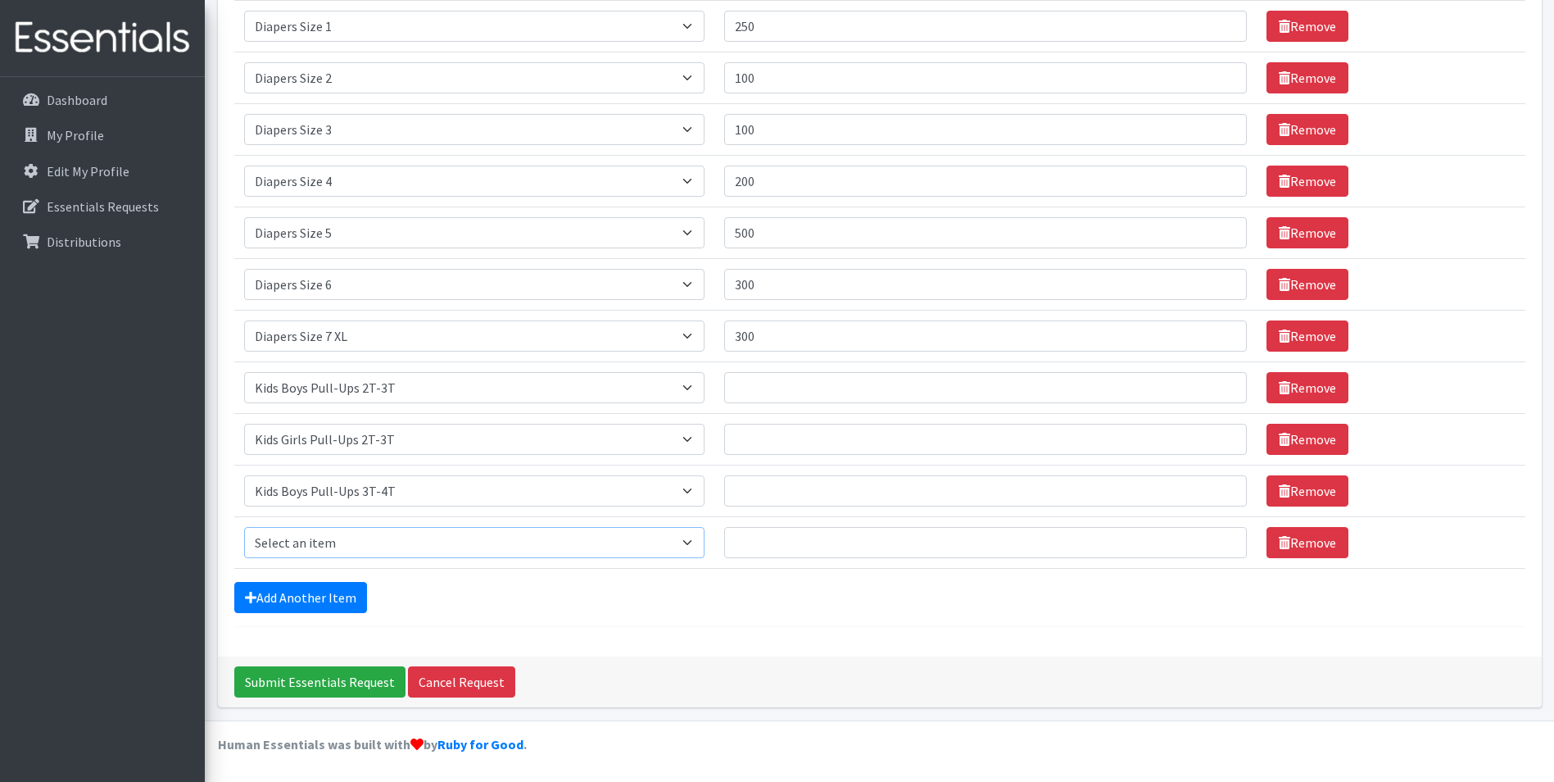
click at [388, 546] on select "Select an item Adult XXX Large Adult Large Adult XX Large Adult Medium Adult Sm…" at bounding box center [474, 542] width 460 height 31
select select "2926"
click at [244, 527] on select "Select an item Adult XXX Large Adult Large Adult XX Large Adult Medium Adult Sm…" at bounding box center [474, 542] width 460 height 31
click at [335, 591] on link "Add Another Item" at bounding box center [300, 597] width 133 height 31
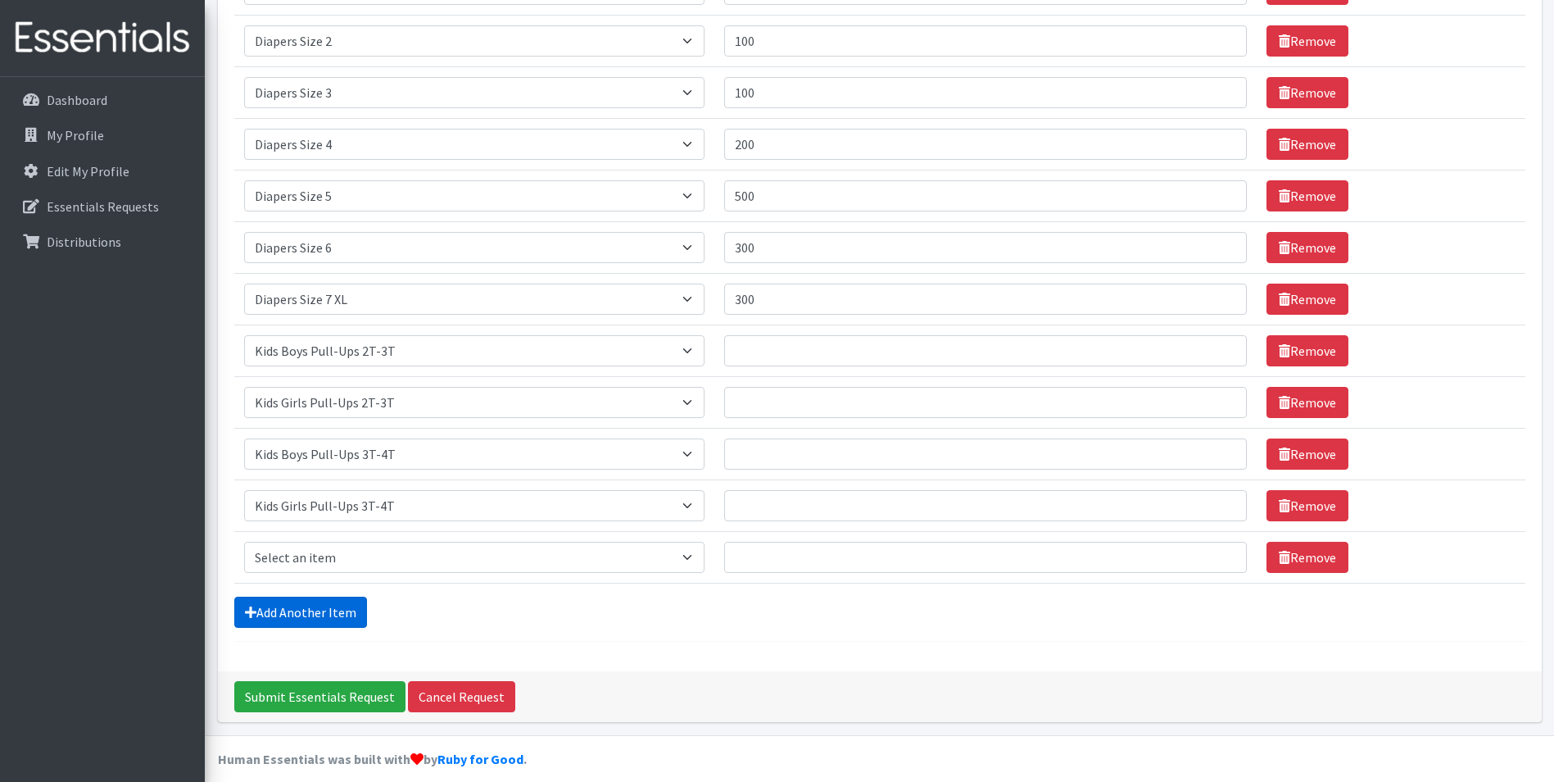
scroll to position [357, 0]
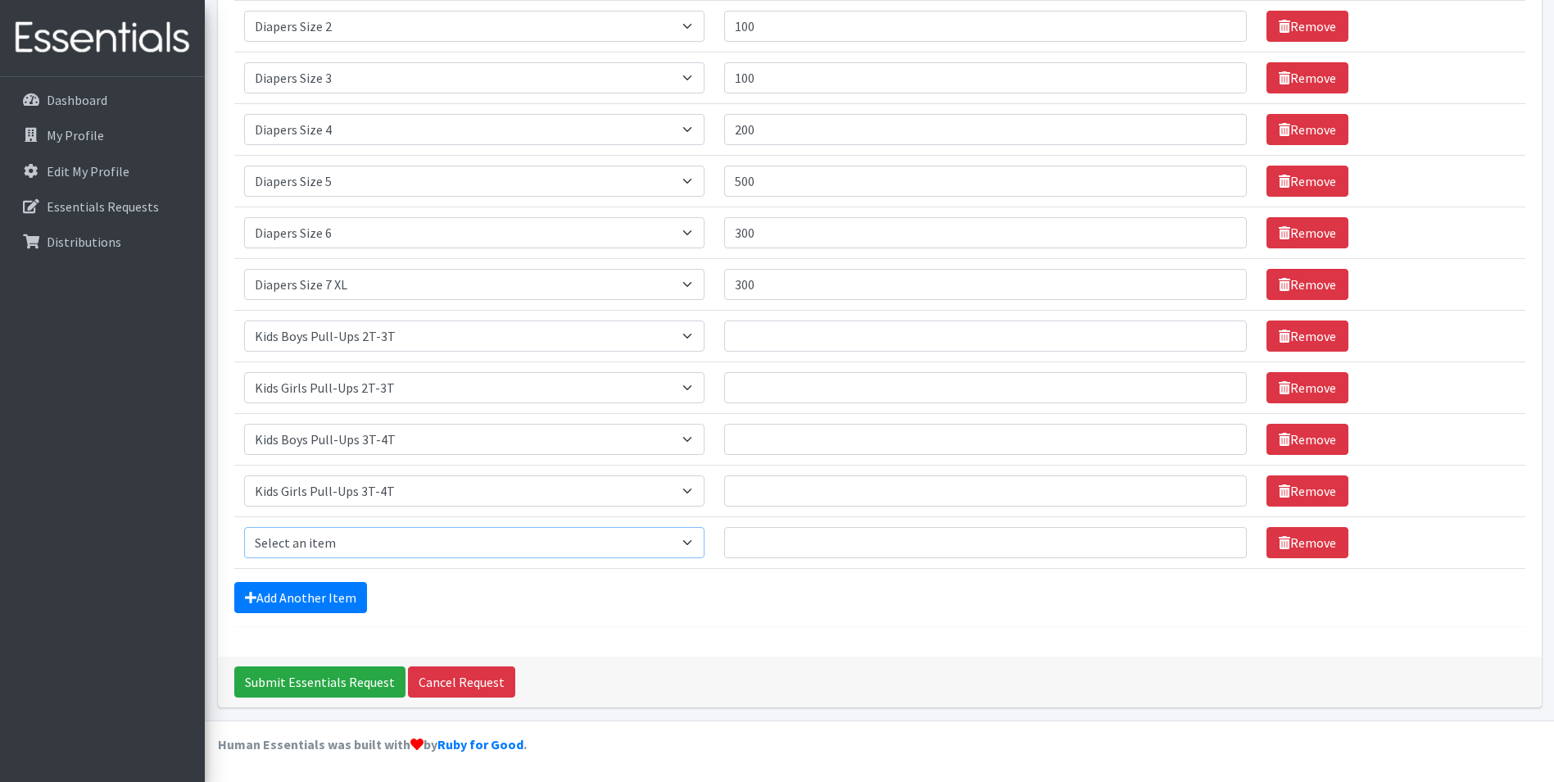
click at [417, 542] on select "Select an item Adult XXX Large Adult Large Adult XX Large Adult Medium Adult Sm…" at bounding box center [474, 542] width 460 height 31
select select "2929"
click at [244, 527] on select "Select an item Adult XXX Large Adult Large Adult XX Large Adult Medium Adult Sm…" at bounding box center [474, 542] width 460 height 31
click at [342, 586] on link "Add Another Item" at bounding box center [300, 597] width 133 height 31
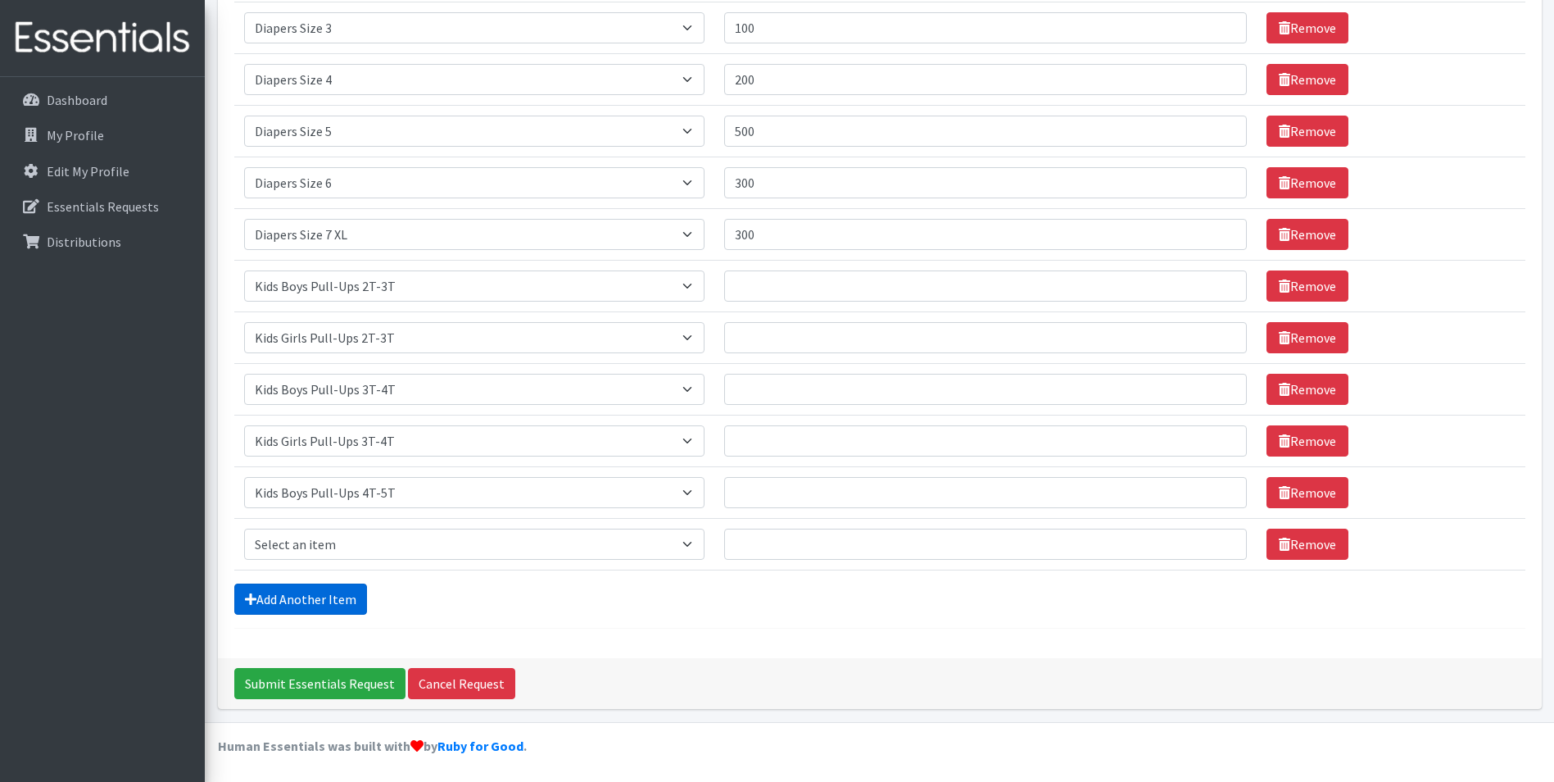
scroll to position [409, 0]
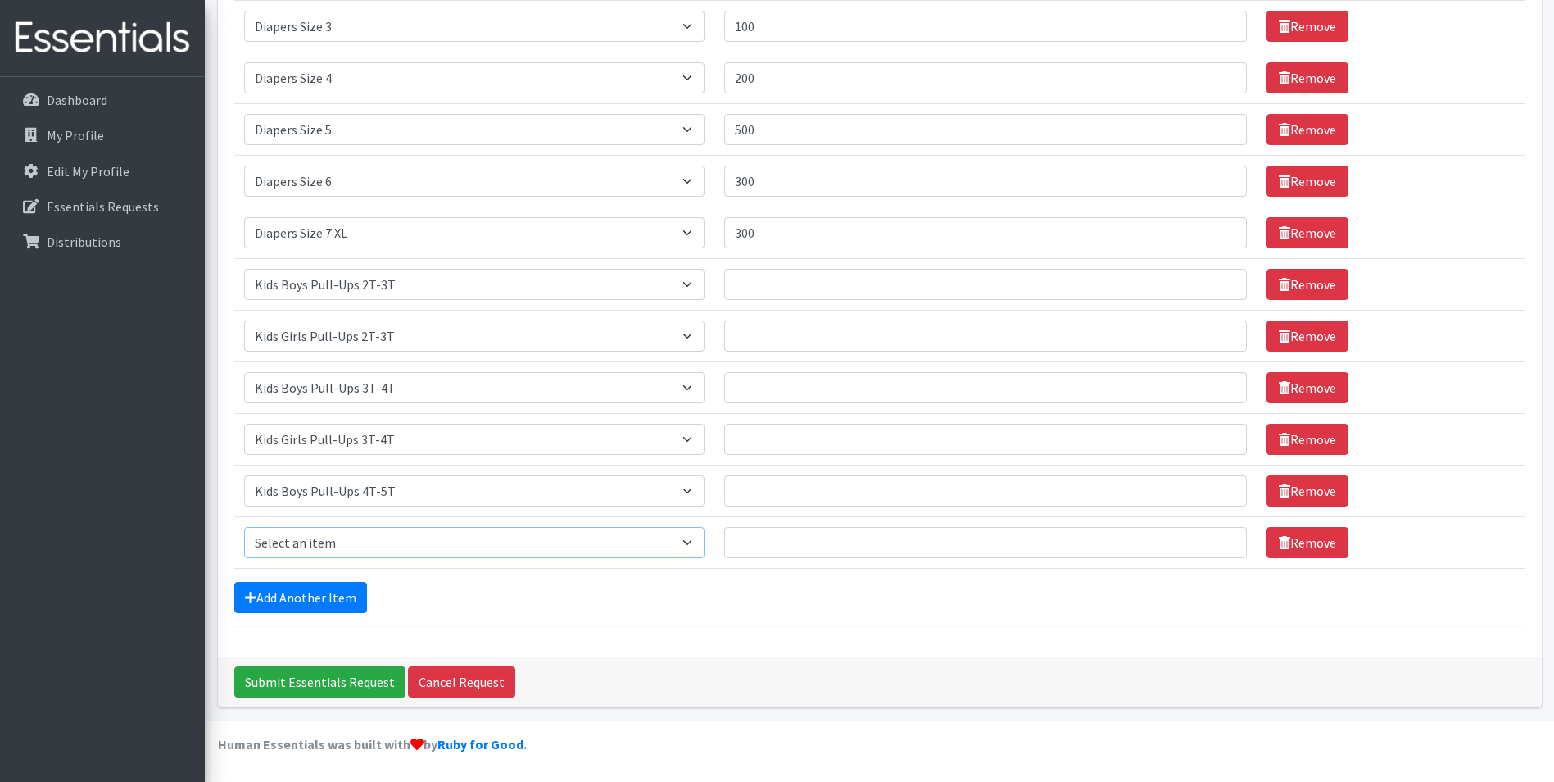
click at [428, 551] on select "Select an item Adult XXX Large Adult Large Adult XX Large Adult Medium Adult Sm…" at bounding box center [474, 542] width 460 height 31
select select "2928"
click at [244, 527] on select "Select an item Adult XXX Large Adult Large Adult XX Large Adult Medium Adult Sm…" at bounding box center [474, 542] width 460 height 31
click at [776, 548] on input "Quantity" at bounding box center [986, 542] width 524 height 31
type input "300"
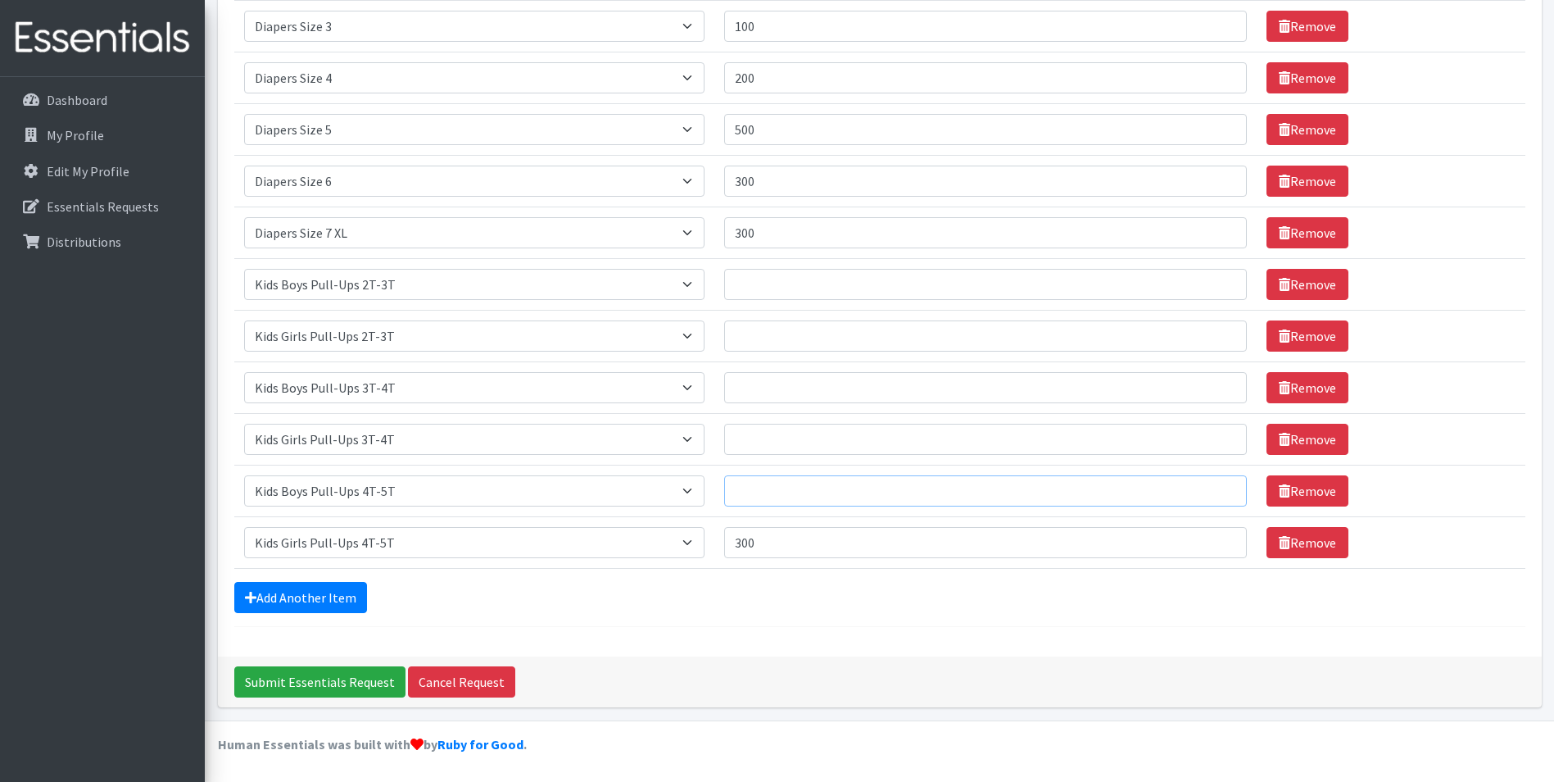
click at [782, 488] on input "Quantity" at bounding box center [986, 490] width 524 height 31
type input "300"
click at [801, 459] on td "Quantity" at bounding box center [985, 439] width 543 height 52
click at [795, 445] on input "Quantity" at bounding box center [986, 439] width 524 height 31
type input "200"
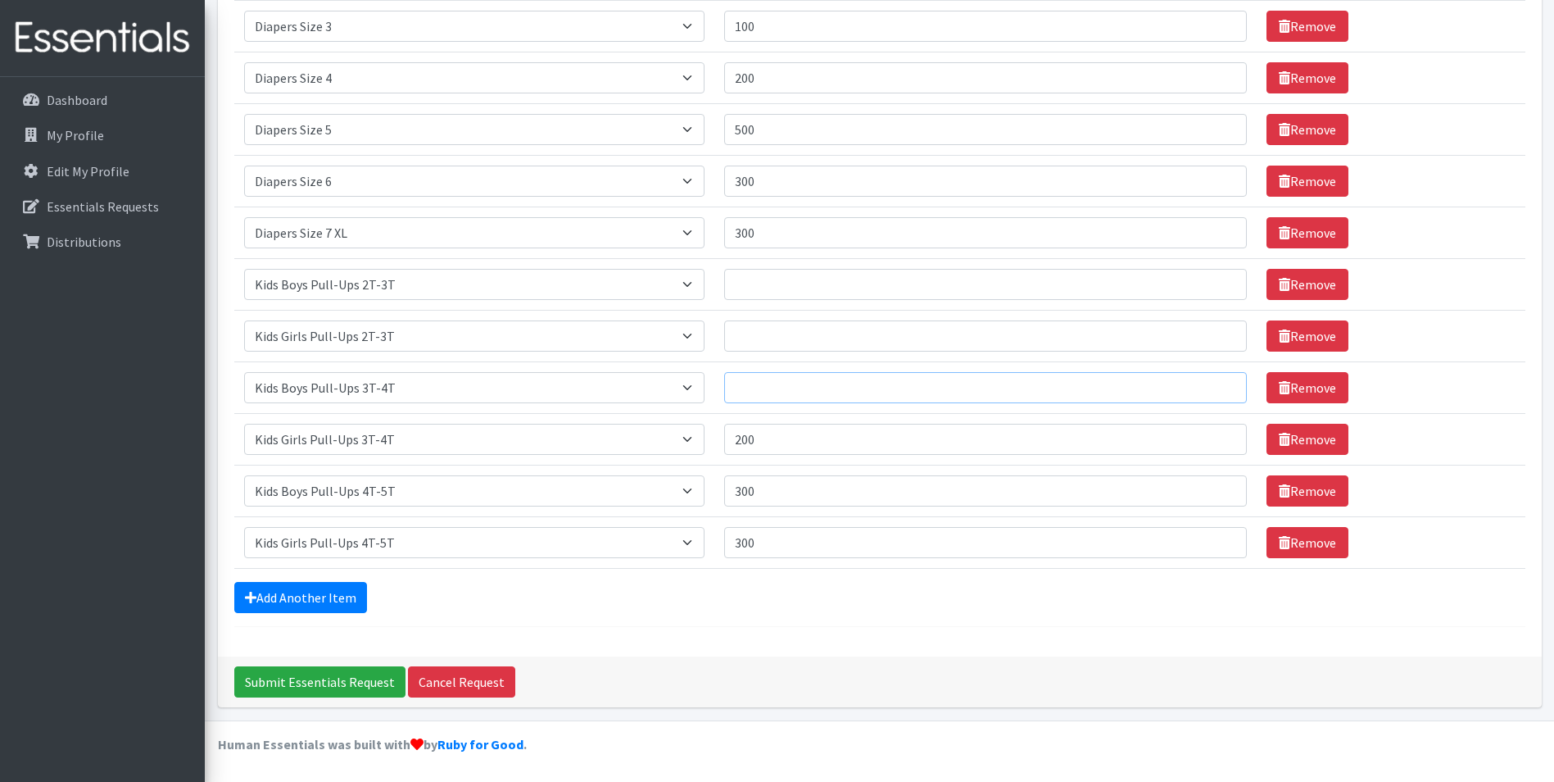
click at [782, 397] on input "Quantity" at bounding box center [986, 387] width 524 height 31
type input "250"
click at [780, 286] on input "Quantity" at bounding box center [986, 284] width 524 height 31
type input "125"
click at [751, 347] on input "Quantity" at bounding box center [986, 335] width 524 height 31
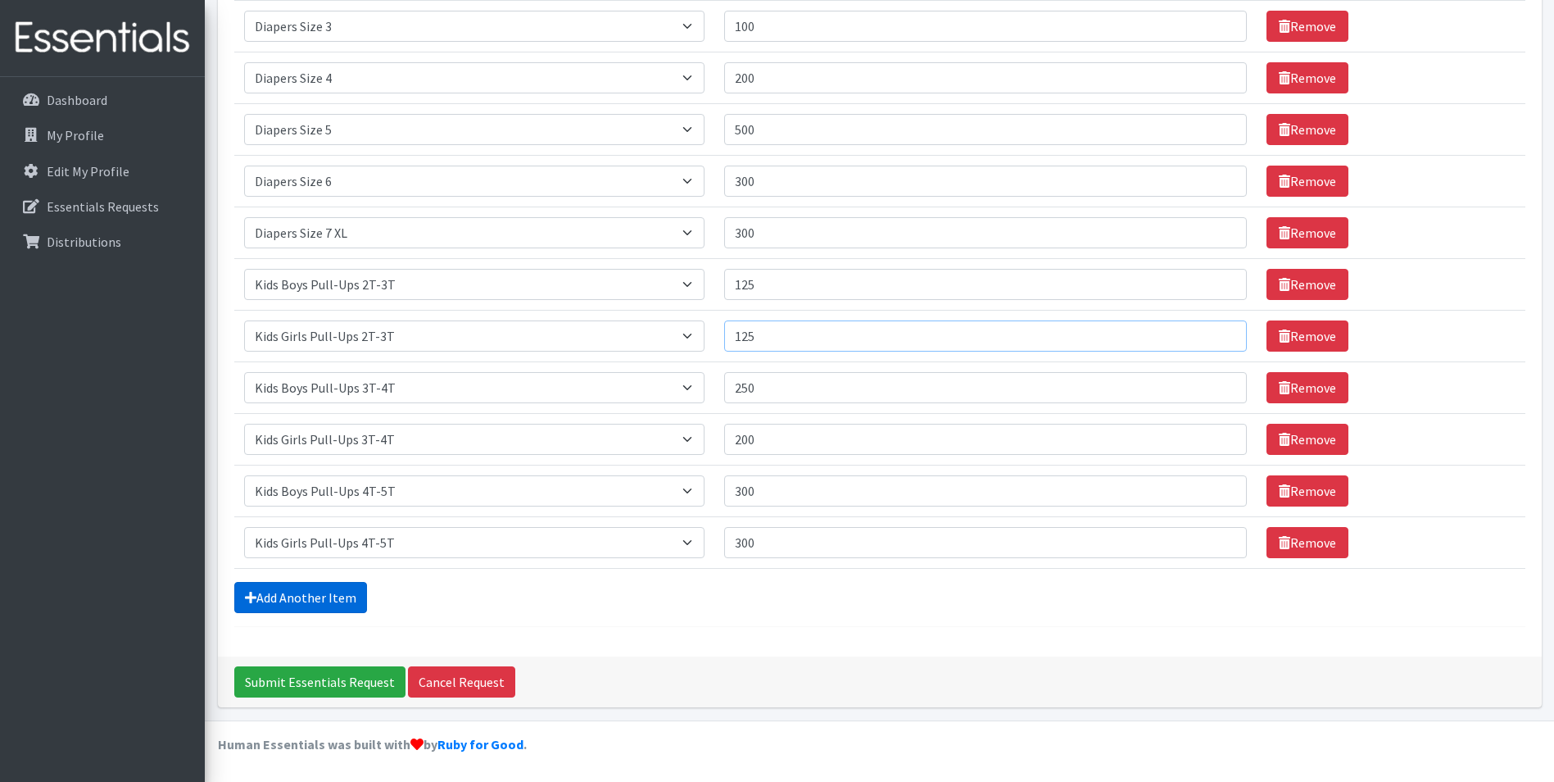
type input "125"
click at [268, 596] on link "Add Another Item" at bounding box center [300, 597] width 133 height 31
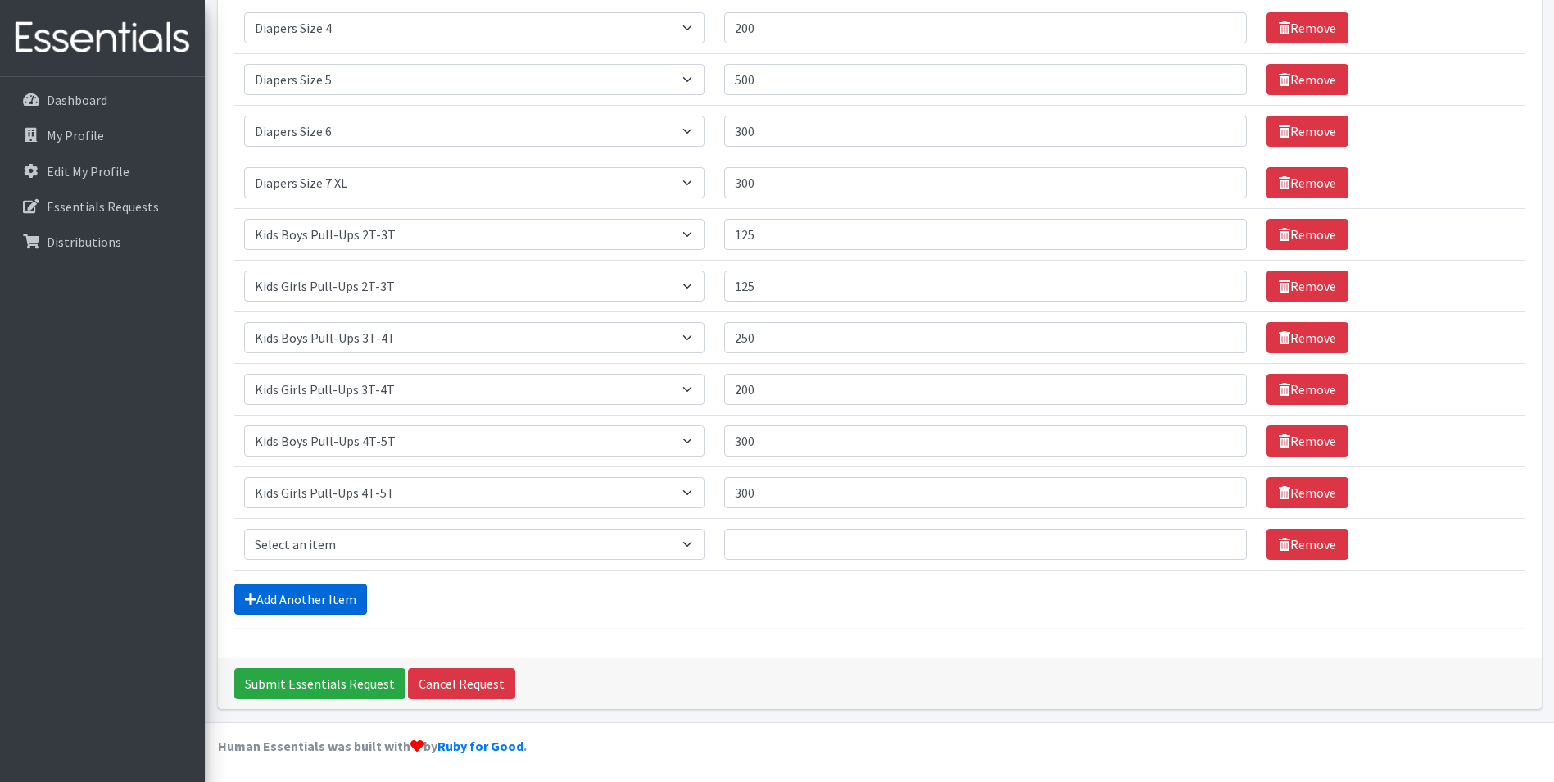
scroll to position [460, 0]
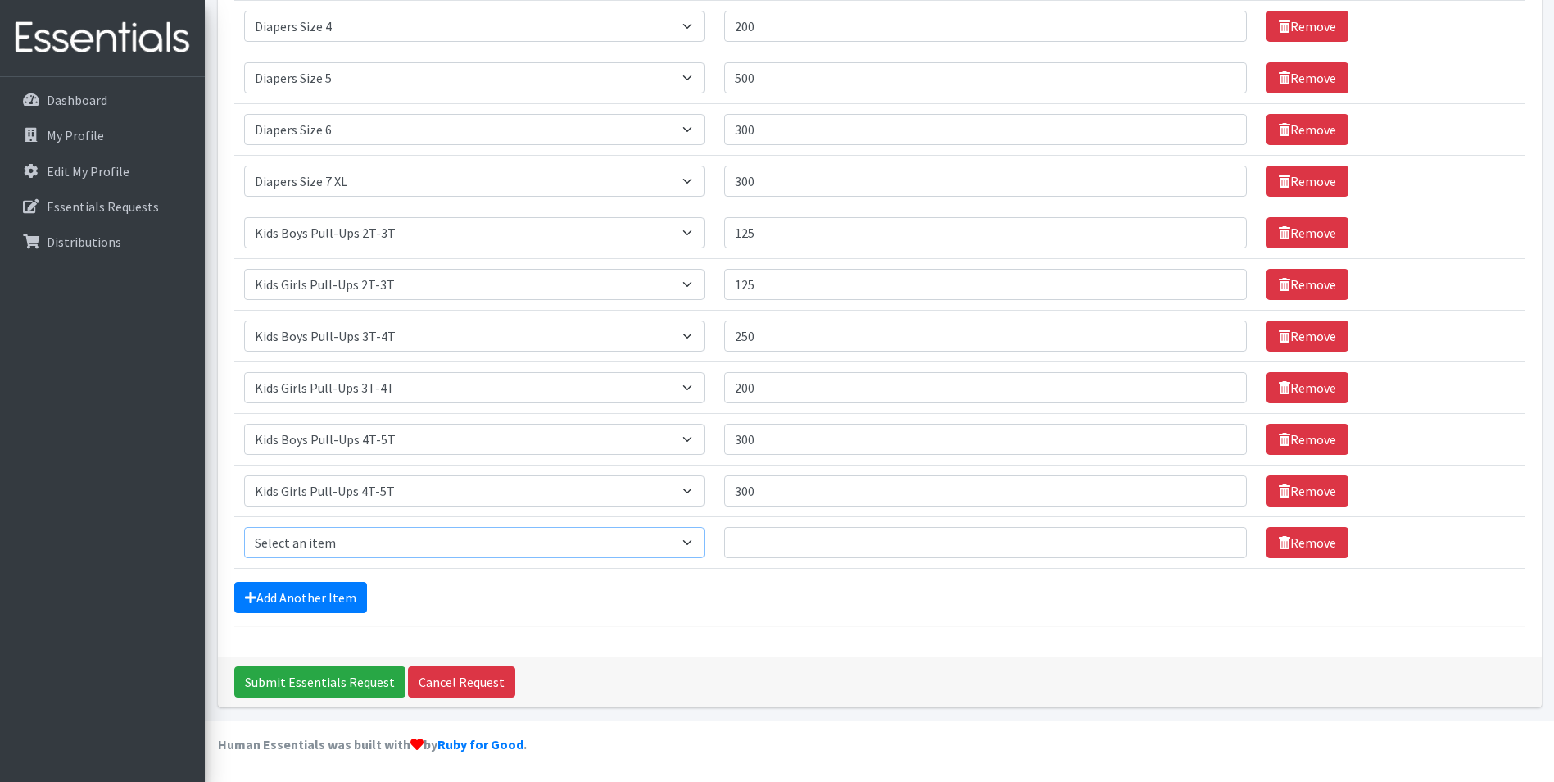
click at [429, 551] on select "Select an item Adult XXX Large Adult Large Adult XX Large Adult Medium Adult Sm…" at bounding box center [474, 542] width 460 height 31
select select "4828"
click at [244, 527] on select "Select an item Adult XXX Large Adult Large Adult XX Large Adult Medium Adult Sm…" at bounding box center [474, 542] width 460 height 31
click at [773, 546] on input "Quantity" at bounding box center [986, 542] width 524 height 31
type input "36"
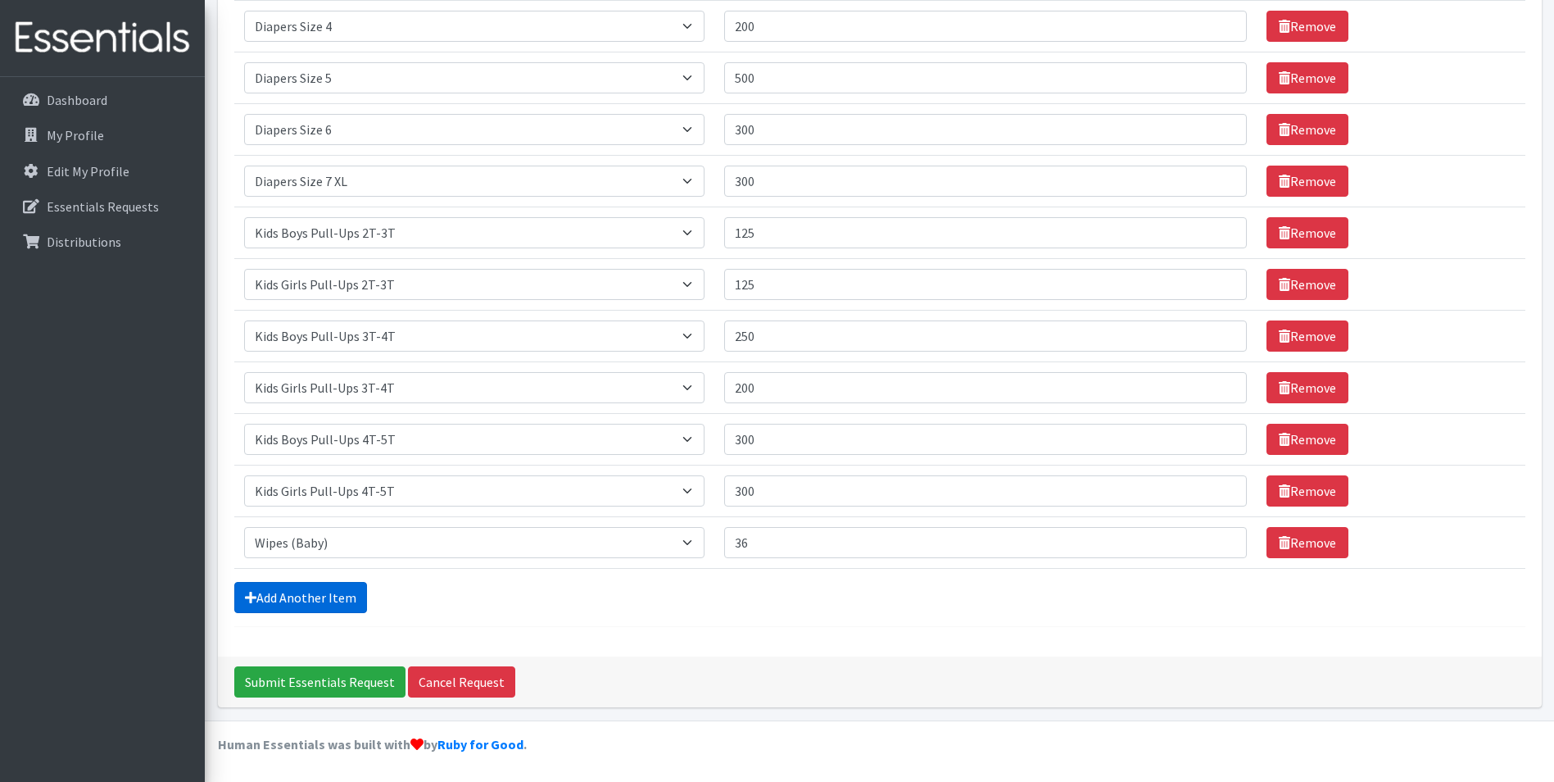
click at [356, 584] on link "Add Another Item" at bounding box center [300, 597] width 133 height 31
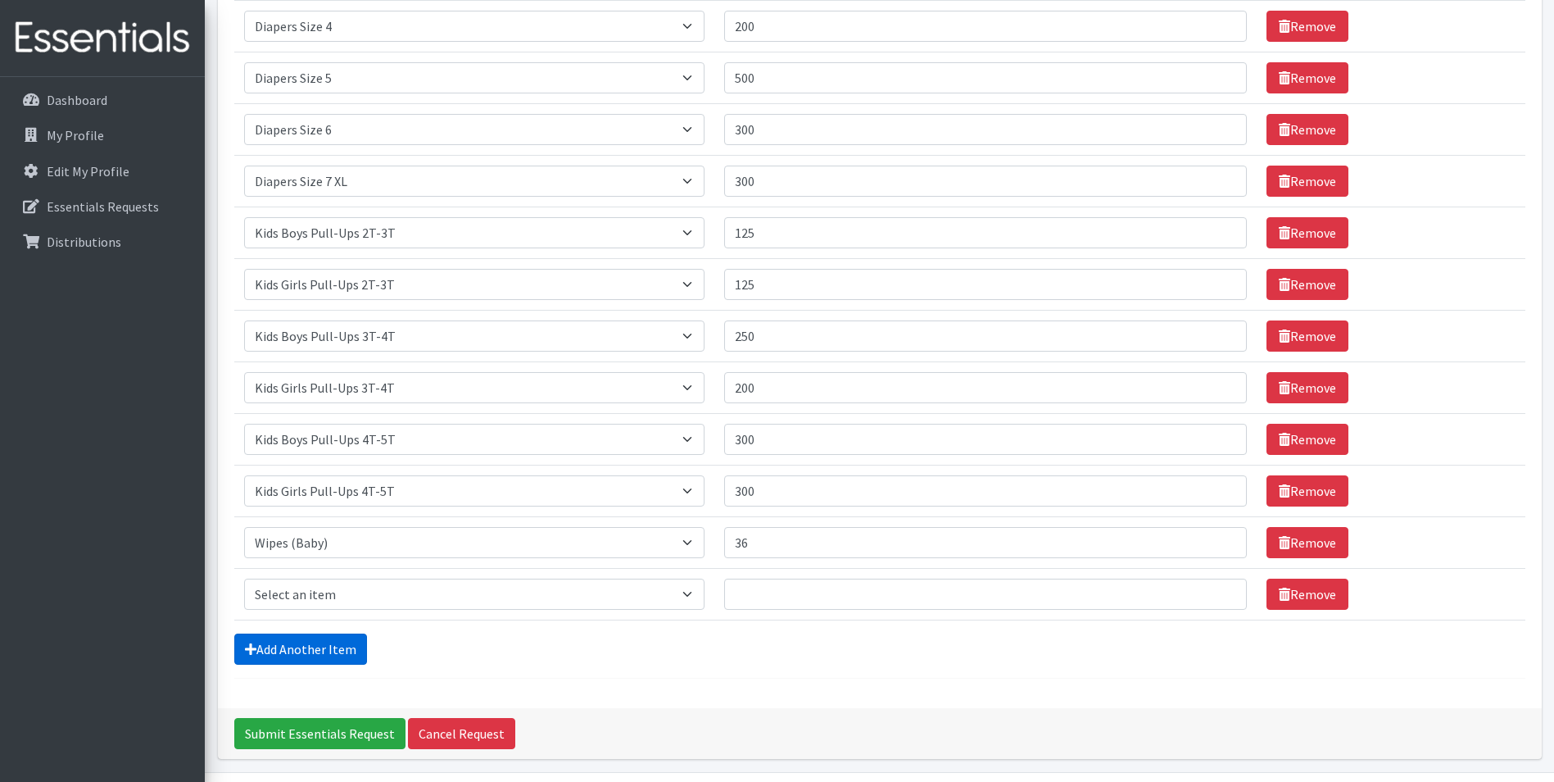
scroll to position [512, 0]
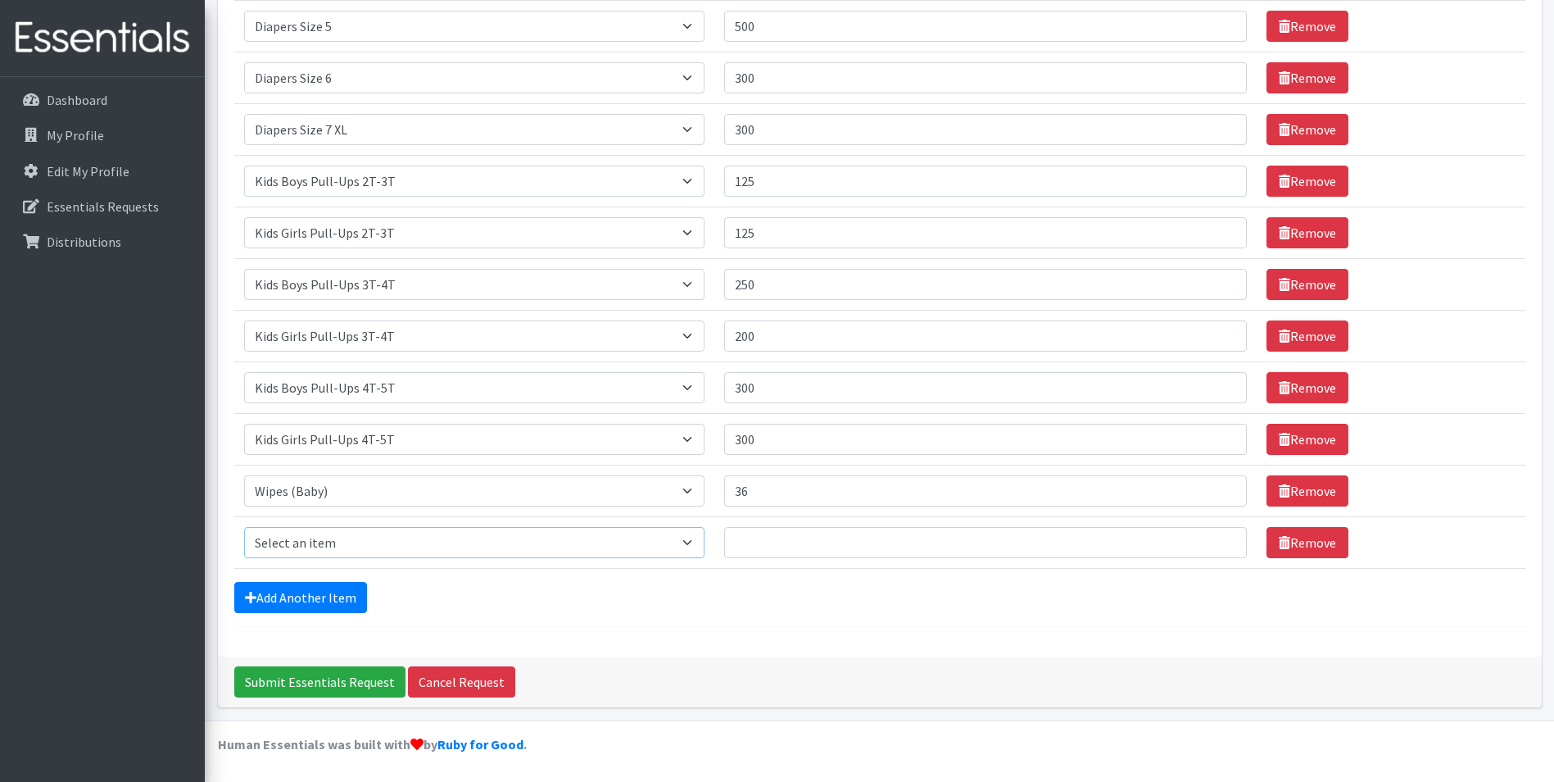
click at [334, 551] on select "Select an item Adult XXX Large Adult Large Adult XX Large Adult Medium Adult Sm…" at bounding box center [474, 542] width 460 height 31
select select "11445"
click at [244, 527] on select "Select an item Adult XXX Large Adult Large Adult XX Large Adult Medium Adult Sm…" at bounding box center [474, 542] width 460 height 31
click at [806, 553] on input "Quantity" at bounding box center [986, 542] width 524 height 31
type input "10"
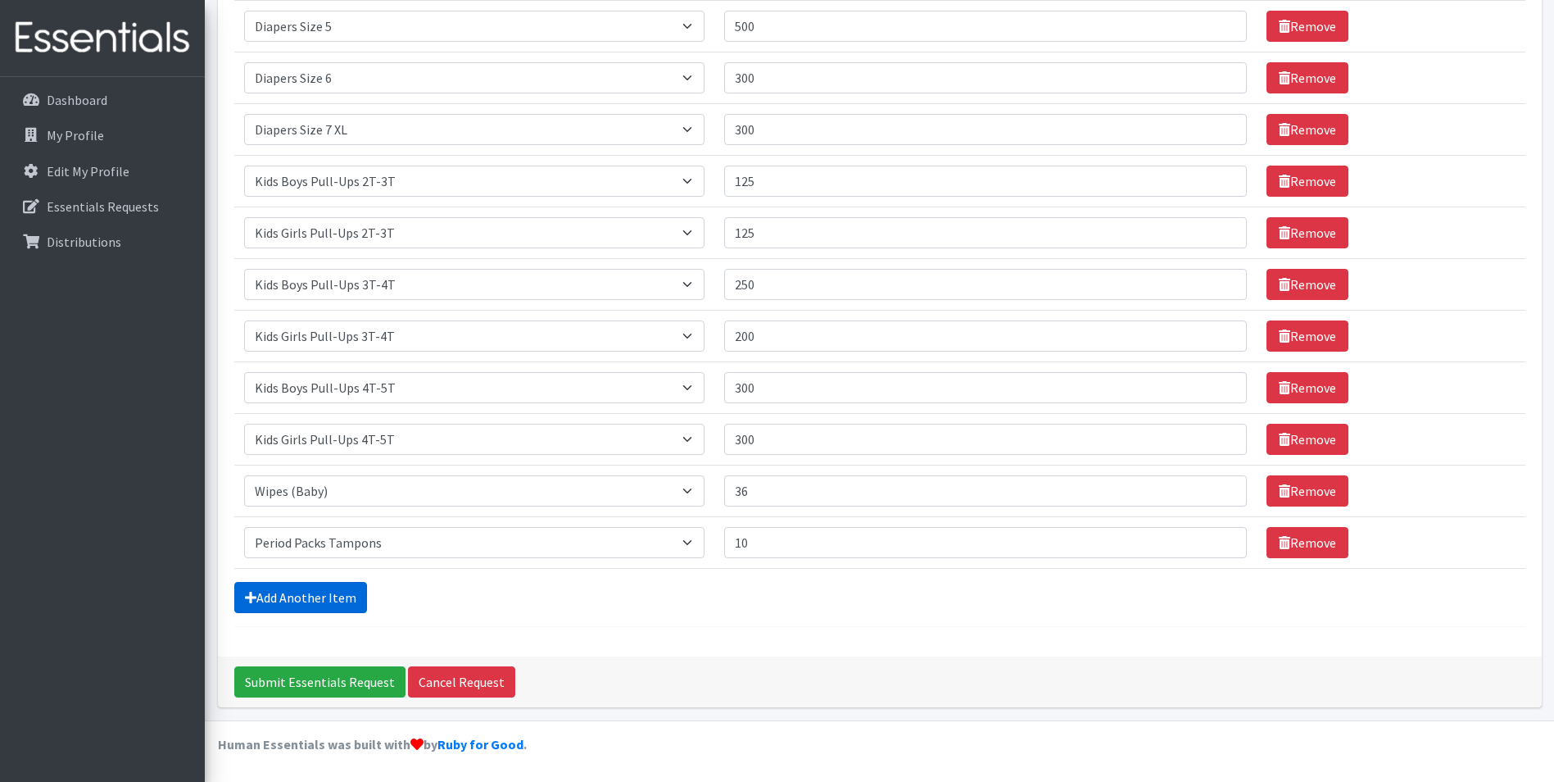
click at [295, 583] on link "Add Another Item" at bounding box center [300, 597] width 133 height 31
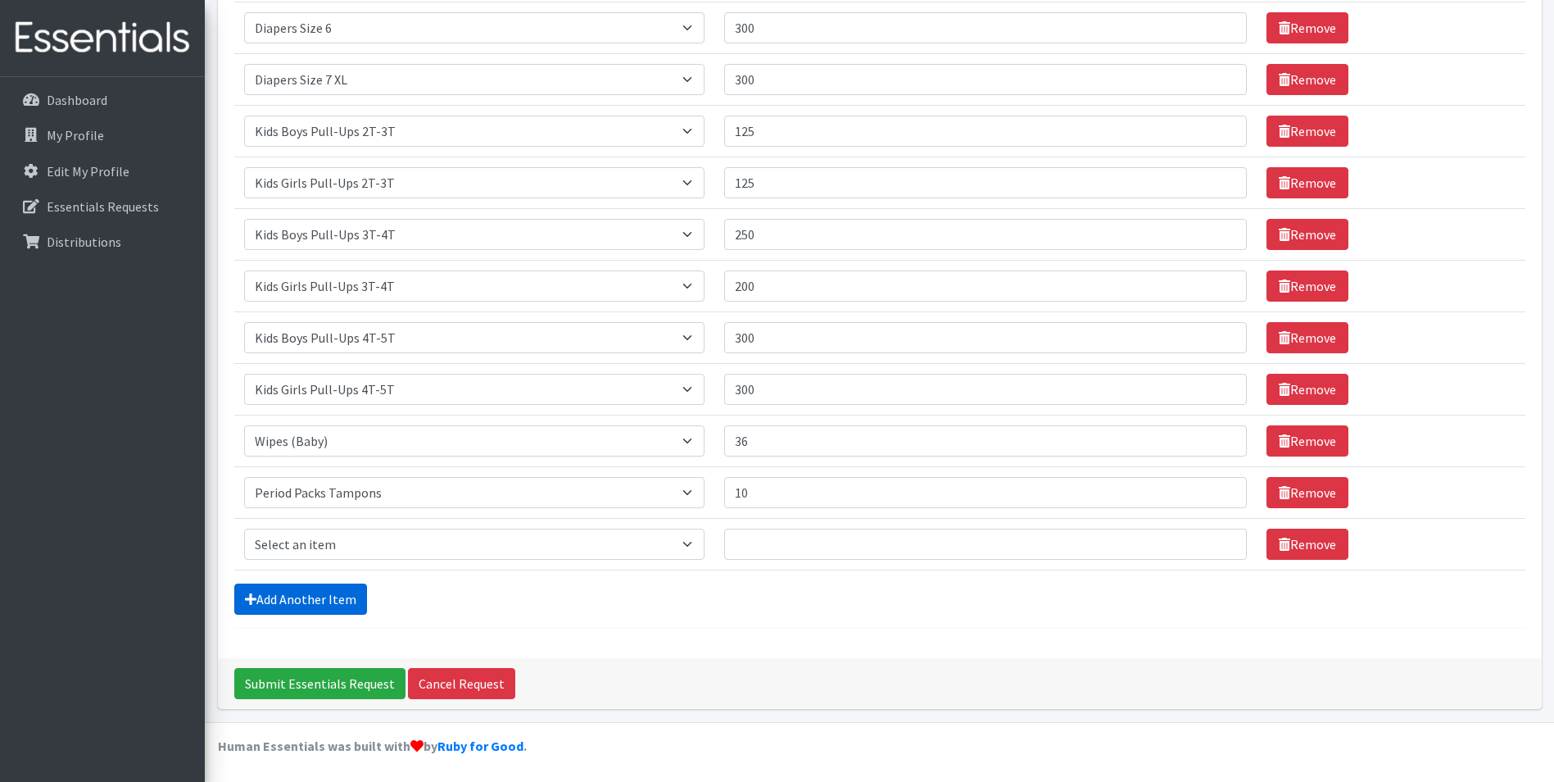
scroll to position [564, 0]
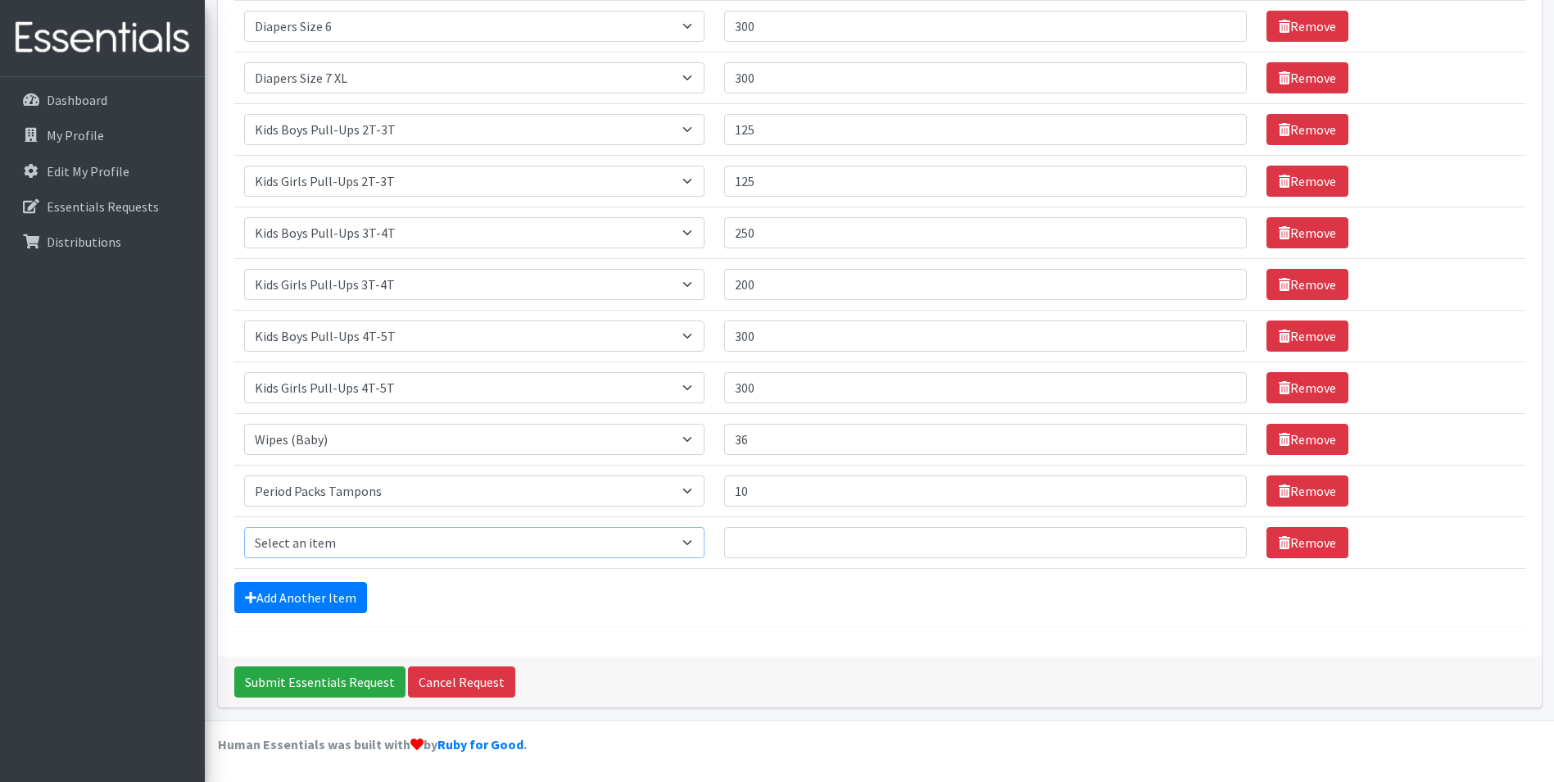
click at [366, 556] on select "Select an item Adult XXX Large Adult Large Adult XX Large Adult Medium Adult Sm…" at bounding box center [474, 542] width 460 height 31
select select "11444"
click at [244, 527] on select "Select an item Adult XXX Large Adult Large Adult XX Large Adult Medium Adult Sm…" at bounding box center [474, 542] width 460 height 31
click at [769, 546] on input "Quantity" at bounding box center [986, 542] width 524 height 31
type input "10"
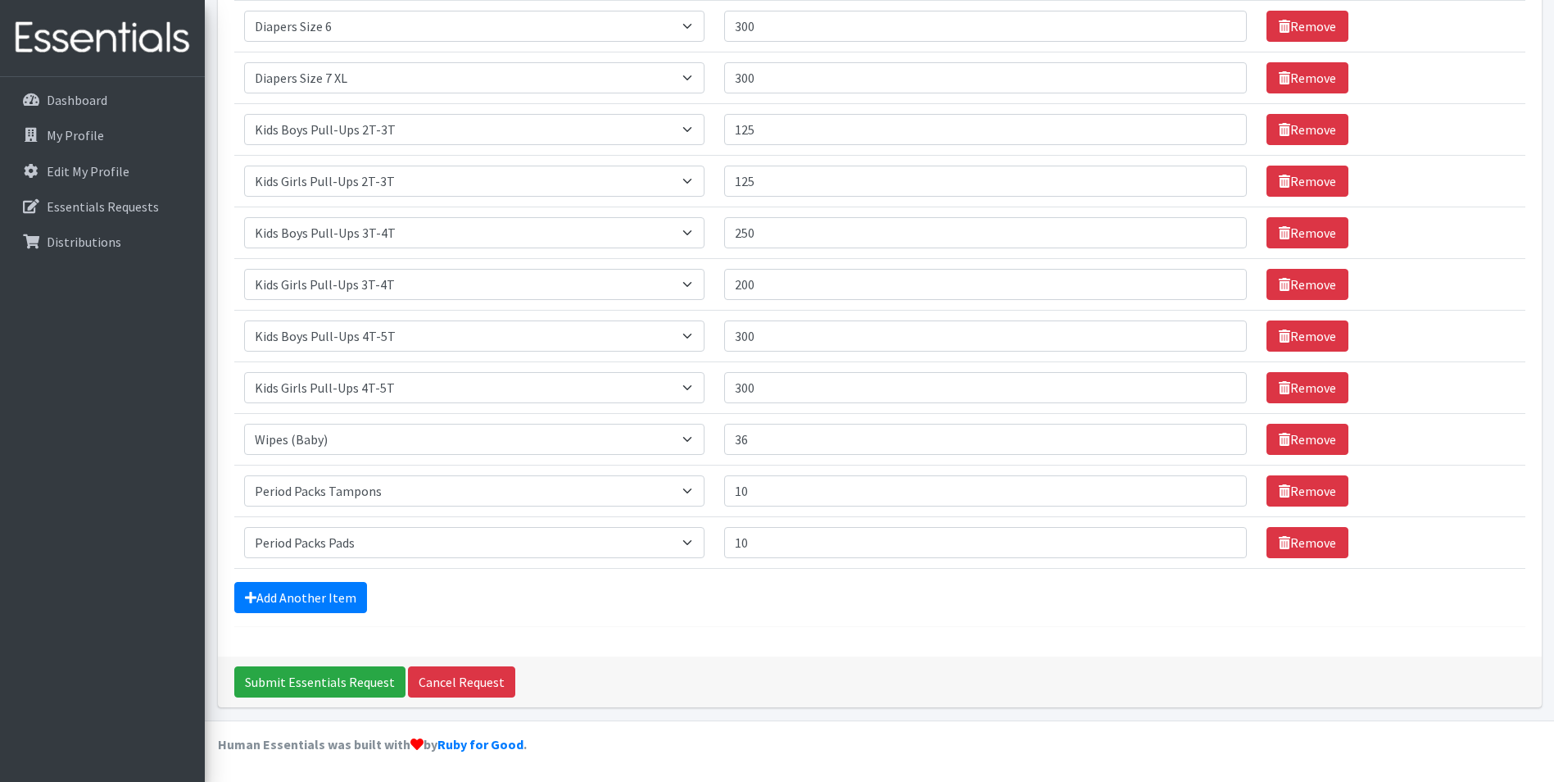
click at [314, 580] on form "Comments: Item Requested Quantity Item Requested Select an item Adult XXX Large…" at bounding box center [879, 93] width 1291 height 1068
click at [313, 587] on link "Add Another Item" at bounding box center [300, 597] width 133 height 31
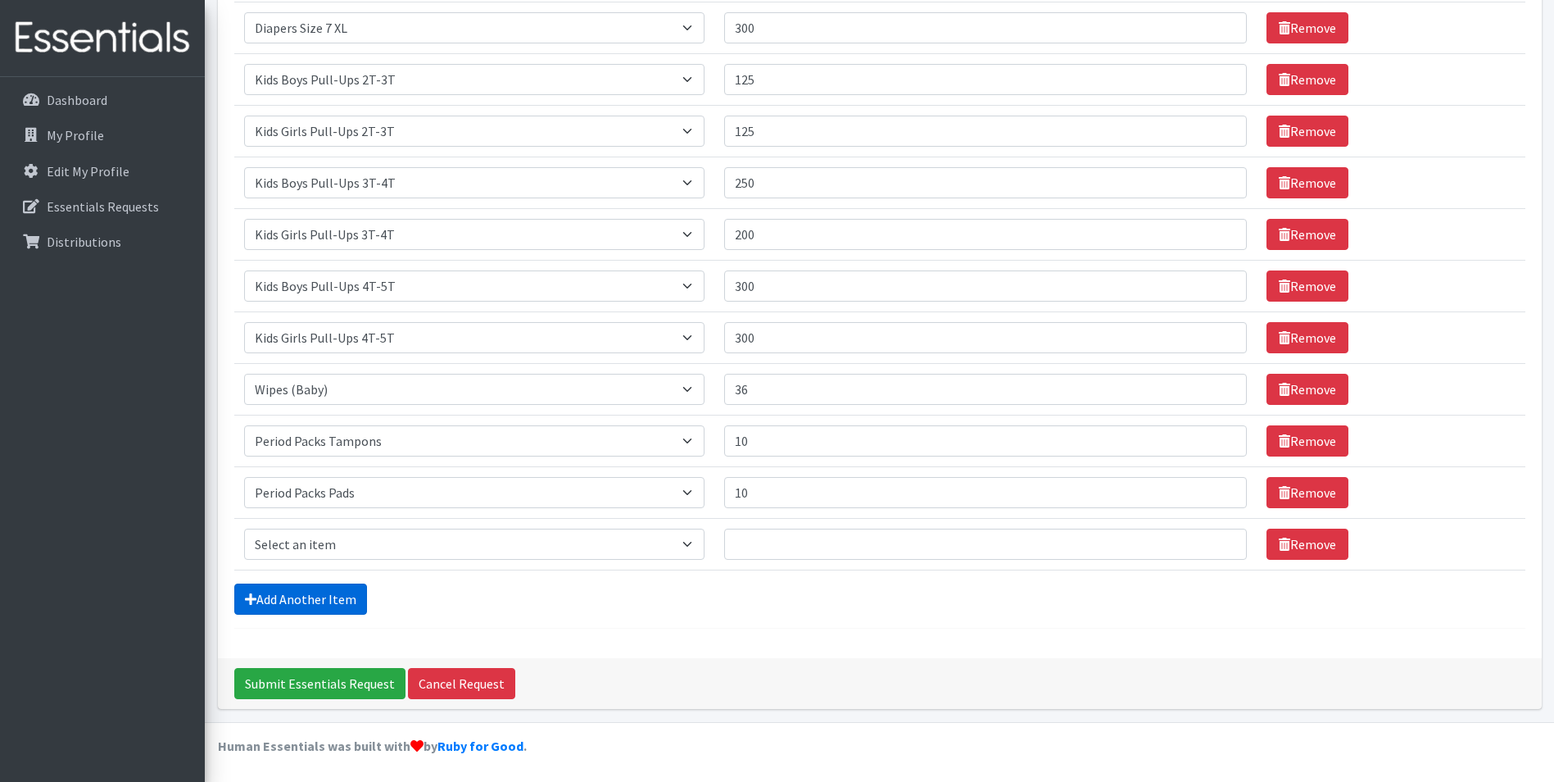
scroll to position [615, 0]
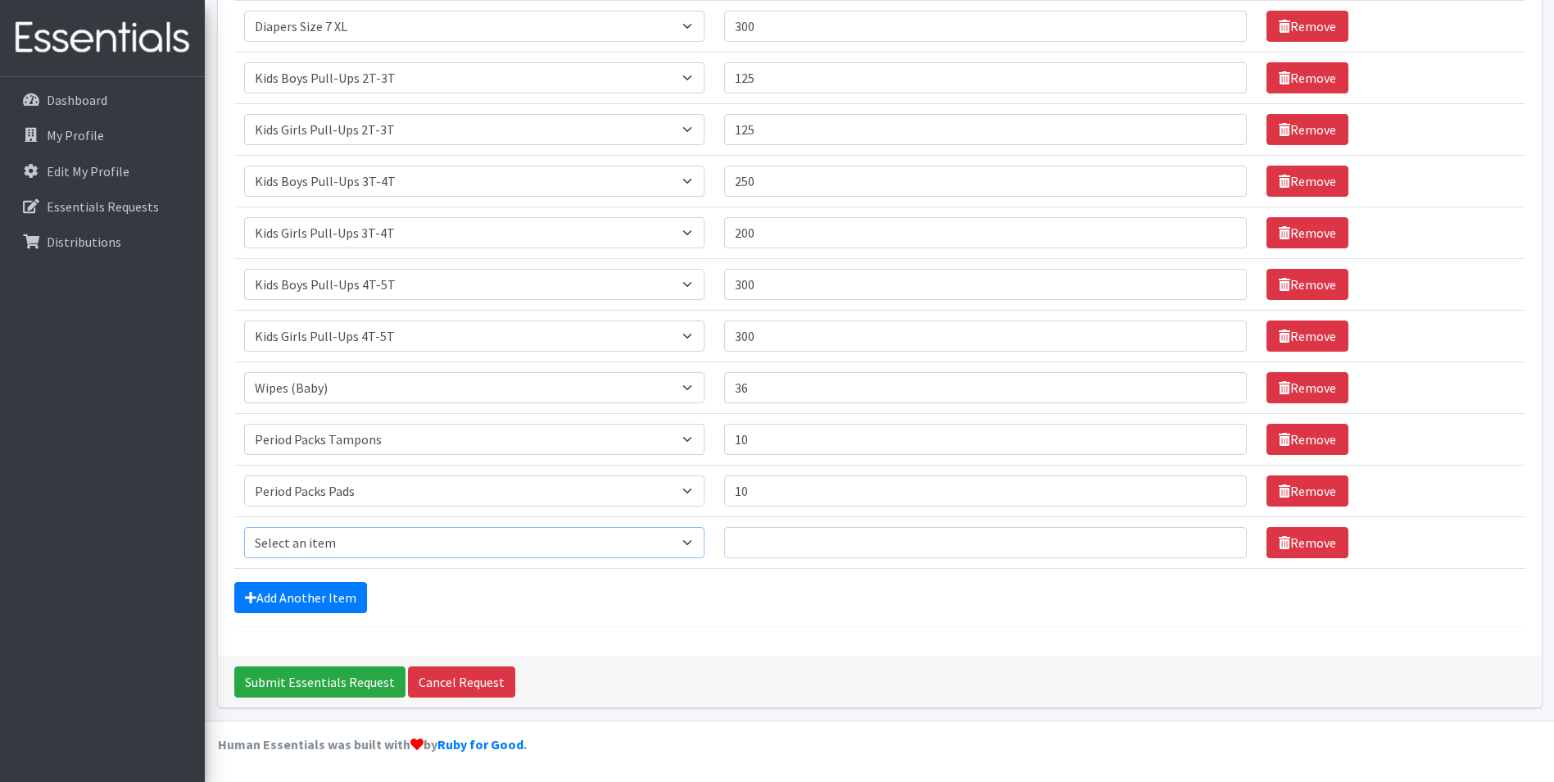
click at [392, 545] on select "Select an item Adult XXX Large Adult Large Adult XX Large Adult Medium Adult Sm…" at bounding box center [474, 542] width 460 height 31
select select "4934"
click at [244, 527] on select "Select an item Adult XXX Large Adult Large Adult XX Large Adult Medium Adult Sm…" at bounding box center [474, 542] width 460 height 31
click at [806, 544] on input "Quantity" at bounding box center [986, 542] width 524 height 31
type input "15"
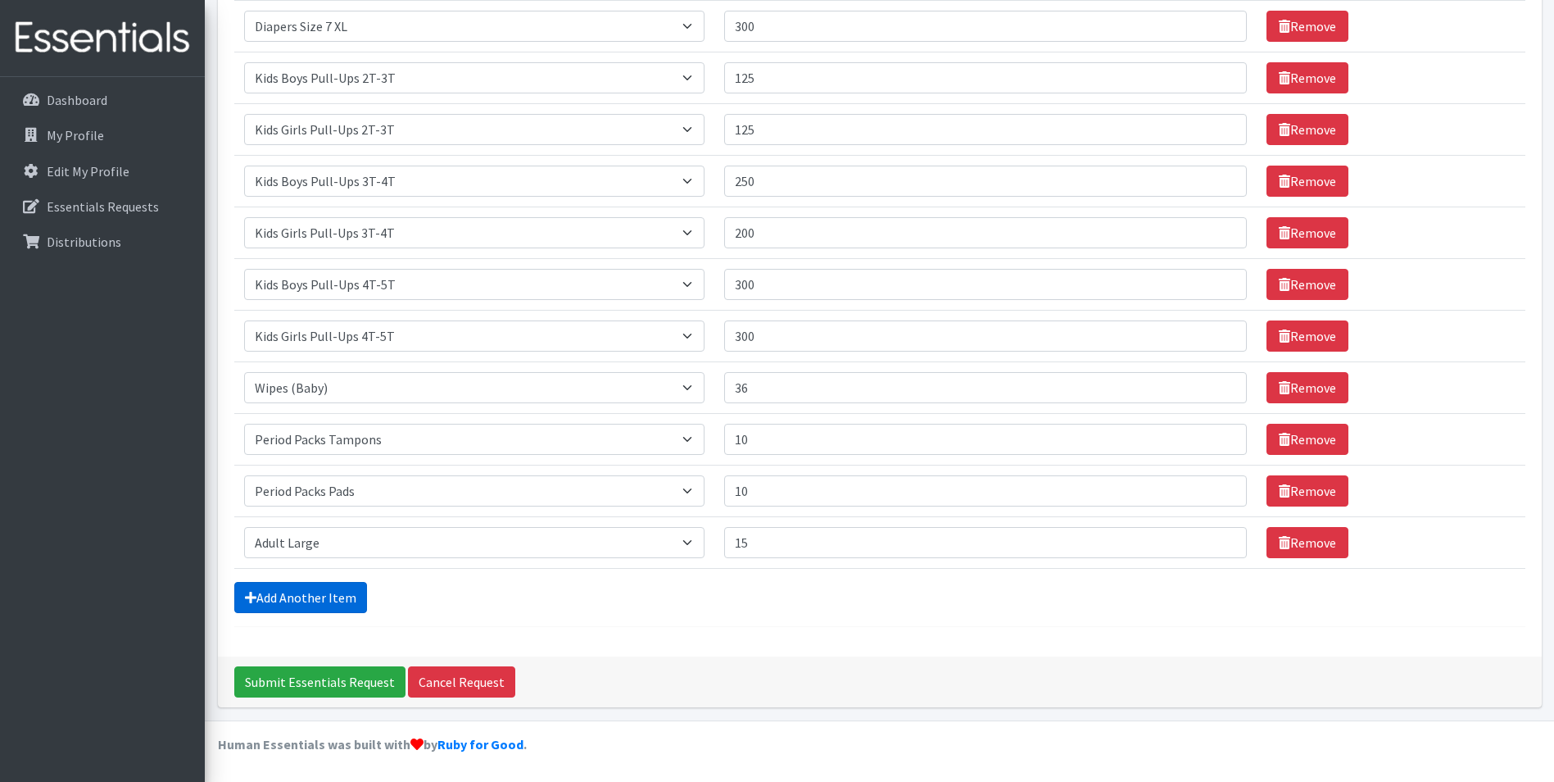
click at [300, 599] on link "Add Another Item" at bounding box center [300, 597] width 133 height 31
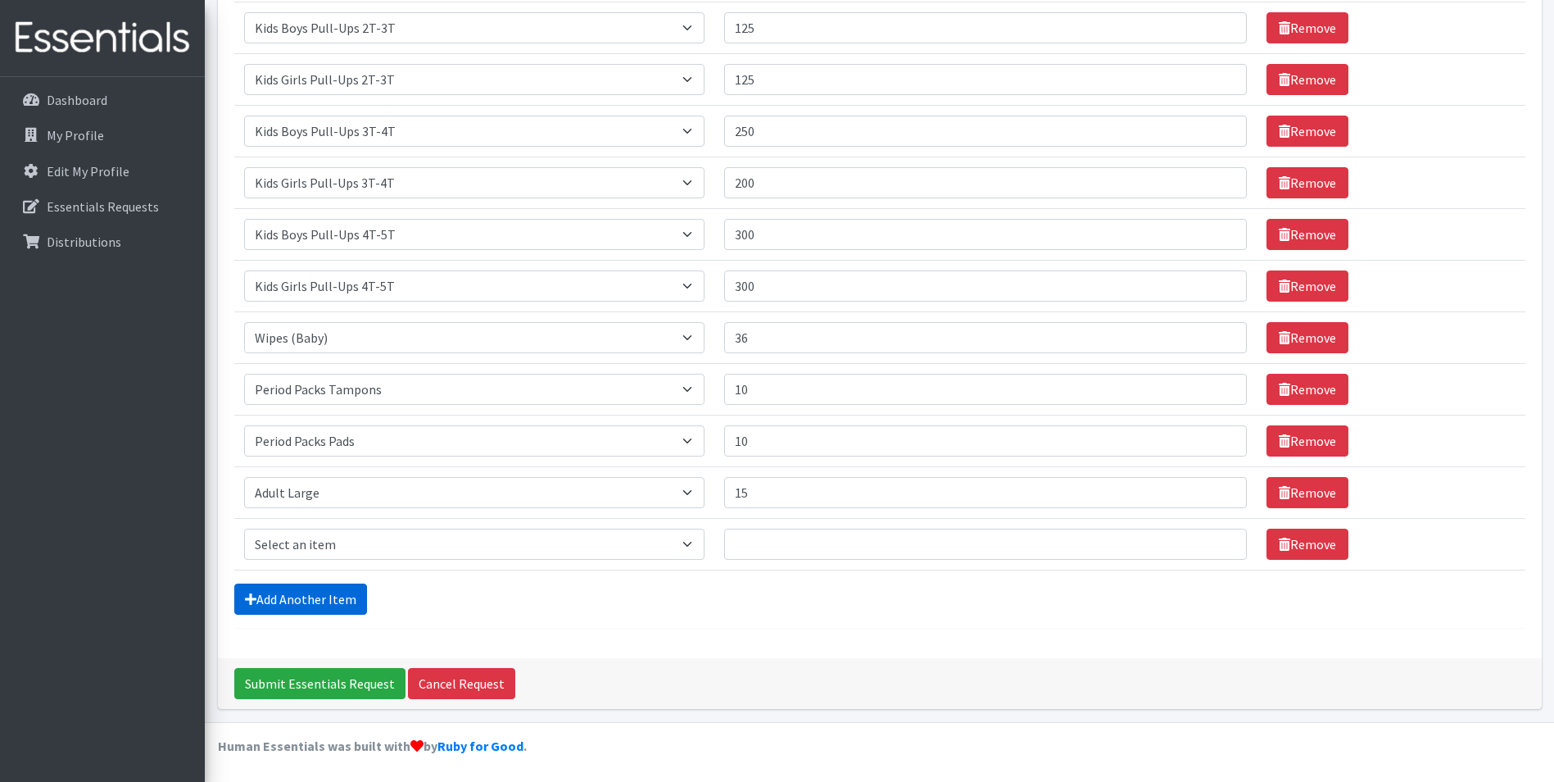
scroll to position [667, 0]
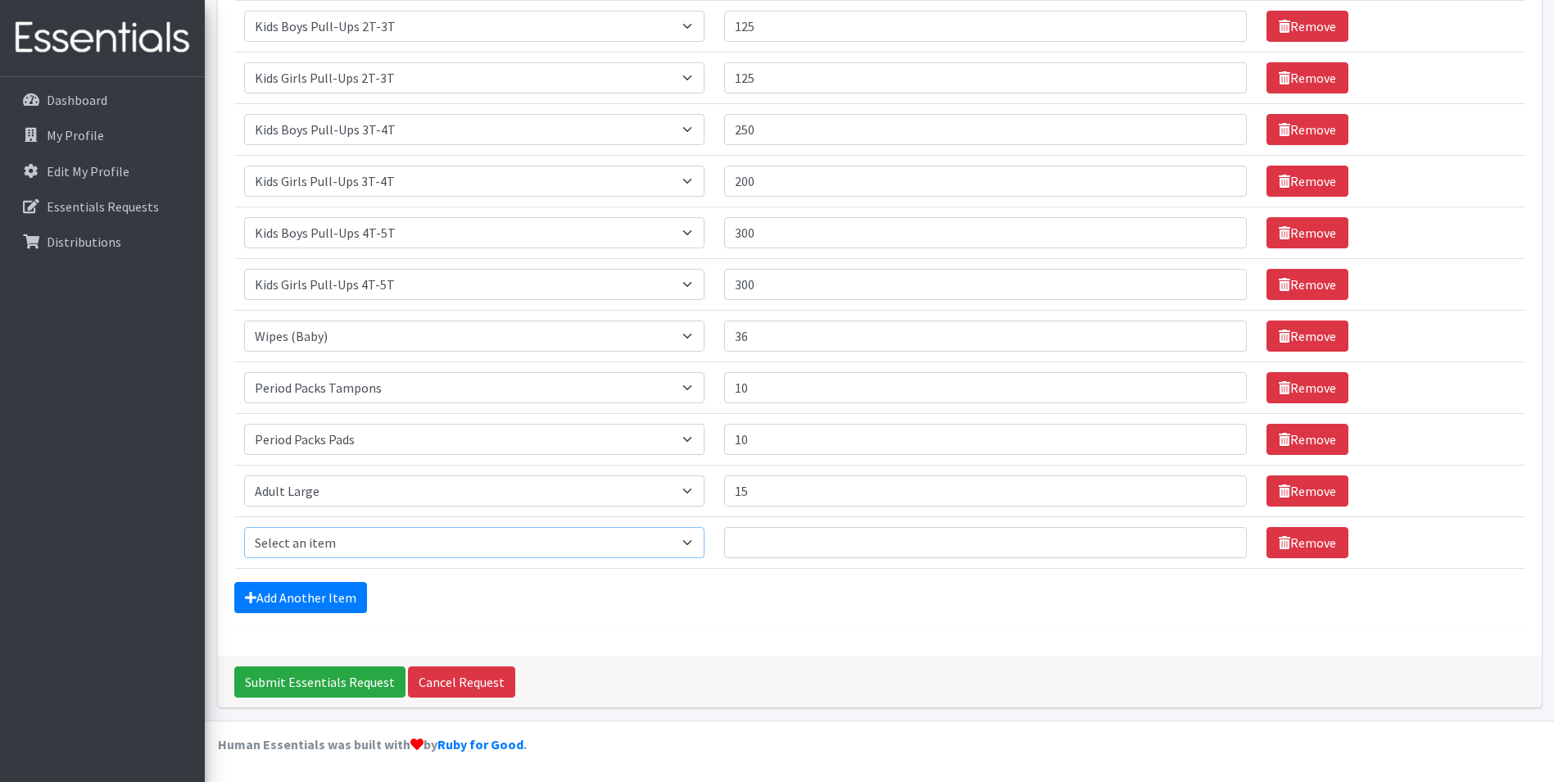
click at [334, 542] on select "Select an item Adult XXX Large Adult Large Adult XX Large Adult Medium Adult Sm…" at bounding box center [474, 542] width 460 height 31
select select "4935"
click at [244, 527] on select "Select an item Adult XXX Large Adult Large Adult XX Large Adult Medium Adult Sm…" at bounding box center [474, 542] width 460 height 31
click at [777, 536] on input "Quantity" at bounding box center [986, 542] width 524 height 31
type input "15"
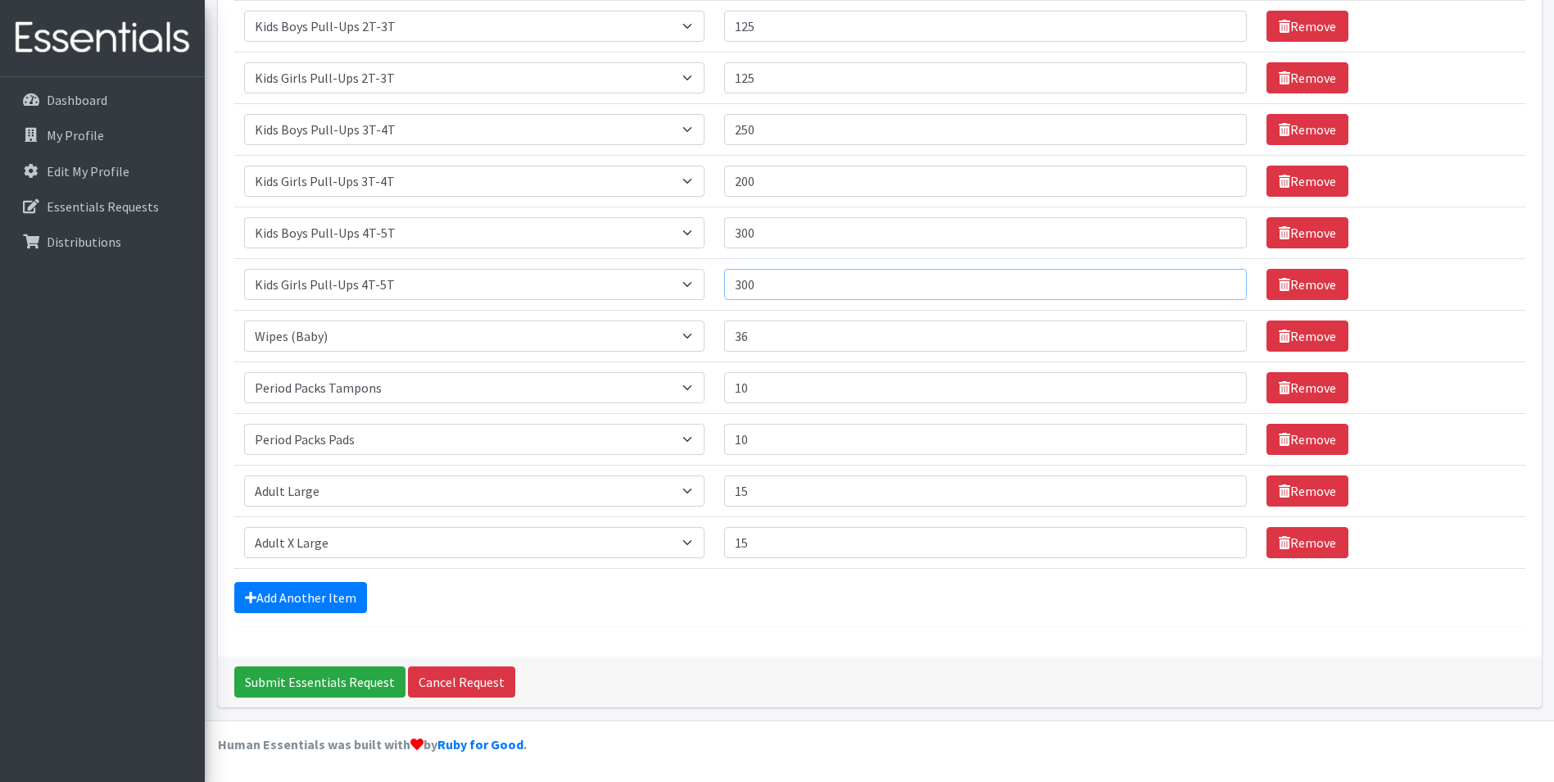
click at [808, 288] on input "300" at bounding box center [986, 284] width 524 height 31
click at [813, 224] on input "300" at bounding box center [986, 232] width 524 height 31
click at [330, 684] on input "Submit Essentials Request" at bounding box center [319, 681] width 171 height 31
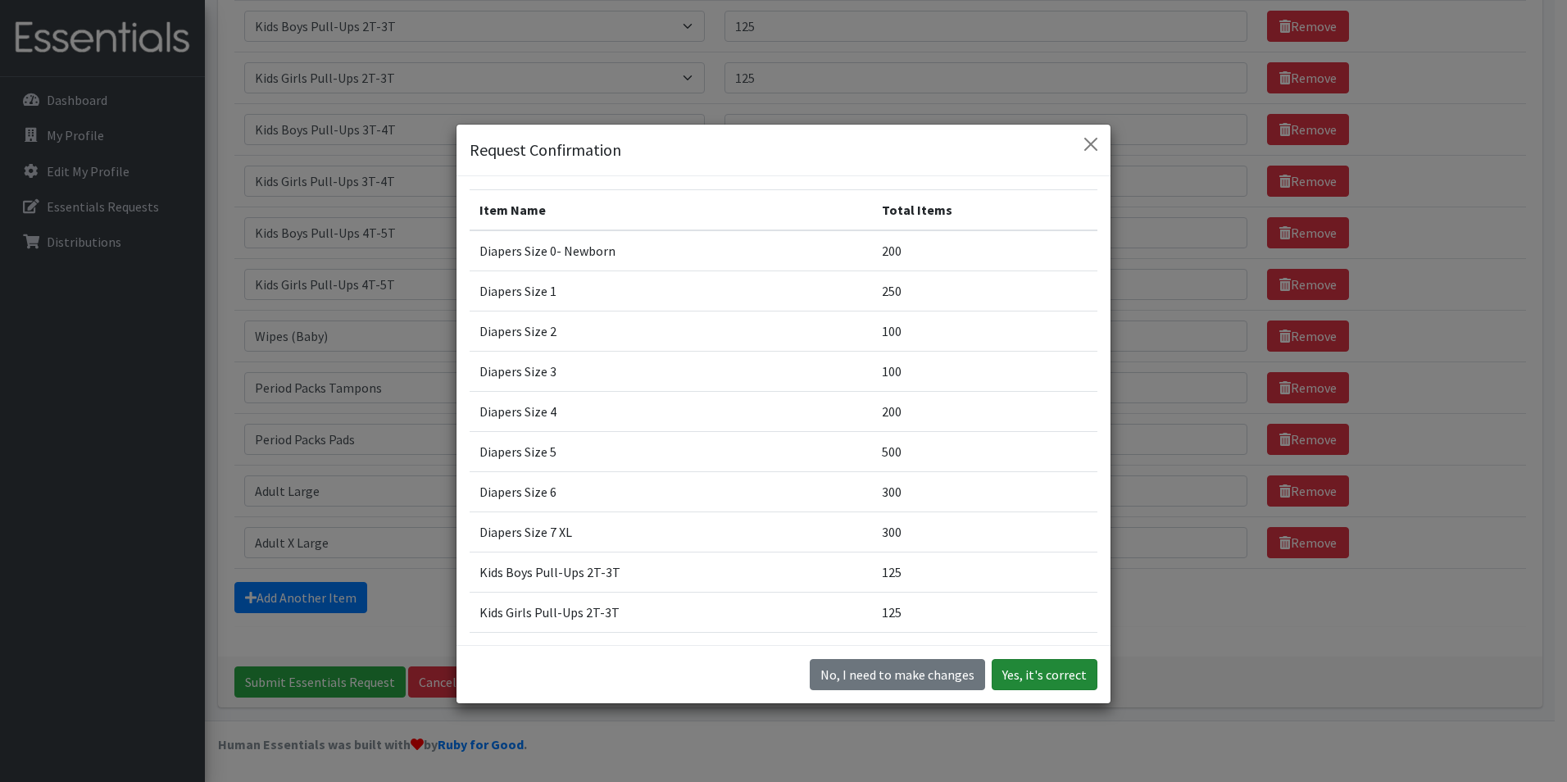
click at [1035, 682] on button "Yes, it's correct" at bounding box center [1044, 674] width 106 height 31
